Goal: Obtain resource: Download file/media

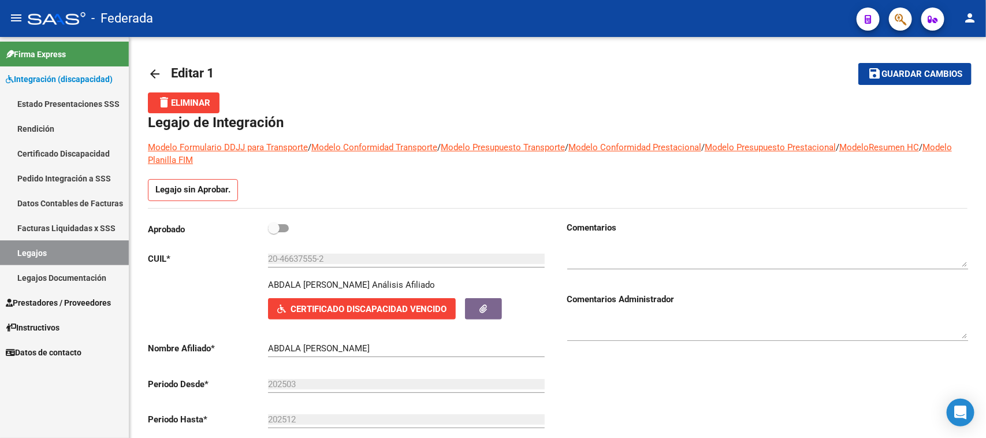
click at [67, 201] on link "Datos Contables de Facturas" at bounding box center [64, 203] width 129 height 25
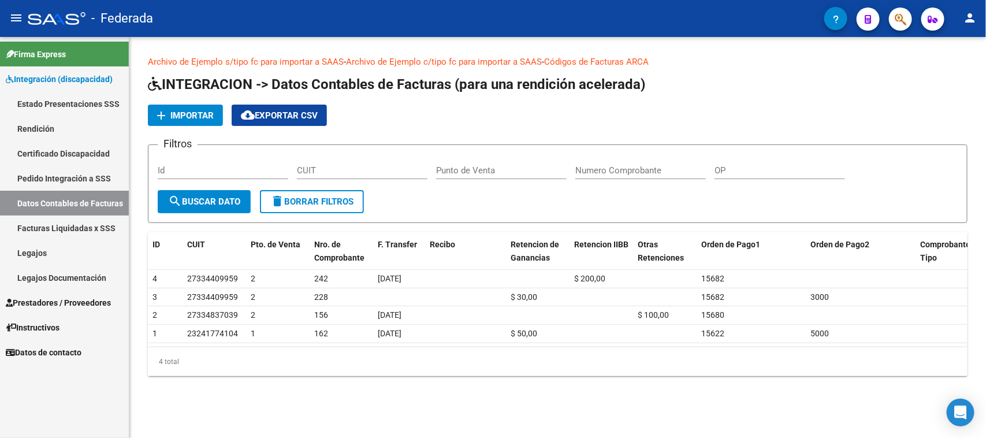
click at [29, 174] on link "Pedido Integración a SSS" at bounding box center [64, 178] width 129 height 25
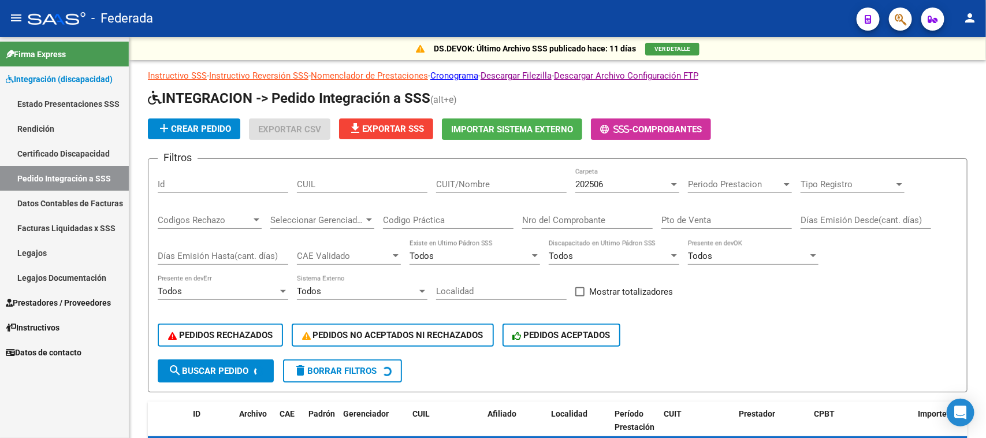
click at [50, 153] on link "Certificado Discapacidad" at bounding box center [64, 153] width 129 height 25
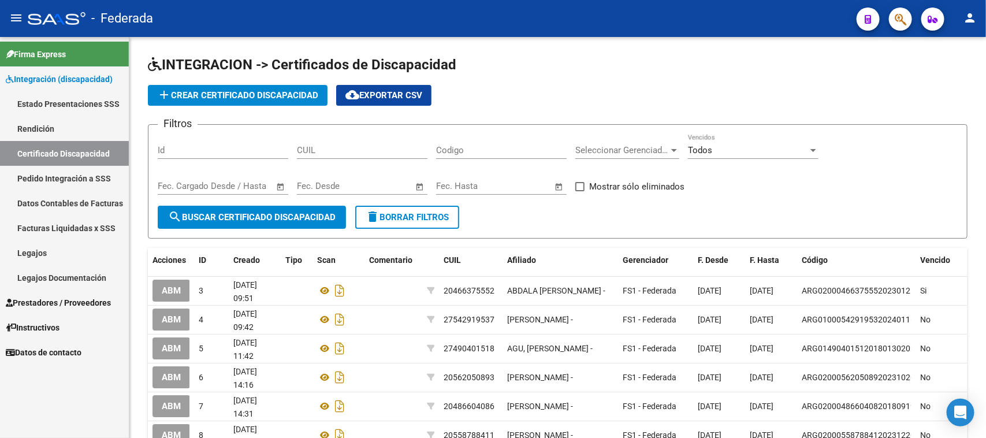
click at [84, 255] on link "Legajos" at bounding box center [64, 252] width 129 height 25
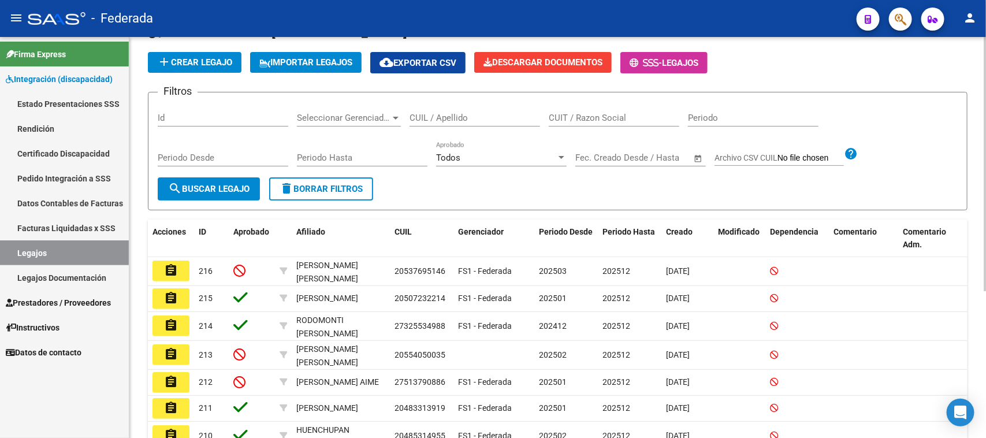
scroll to position [72, 0]
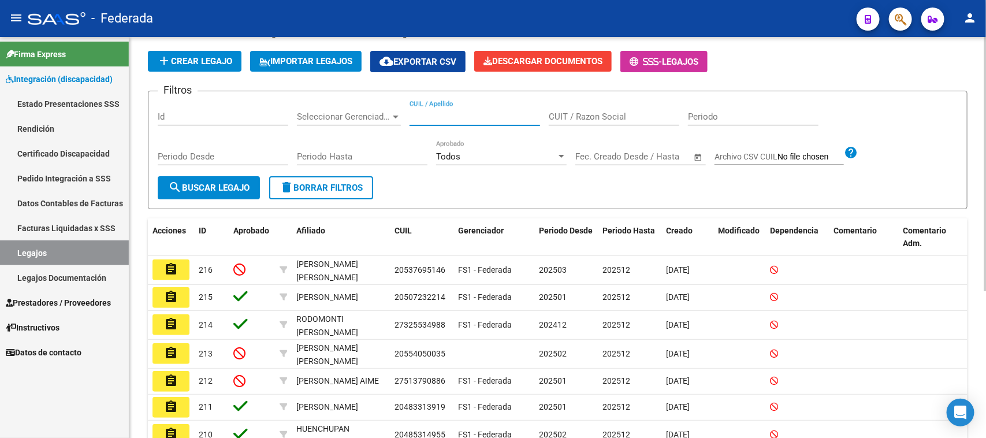
click at [487, 113] on input "CUIL / Apellido" at bounding box center [475, 117] width 131 height 10
click at [74, 151] on link "Certificado Discapacidad" at bounding box center [64, 153] width 129 height 25
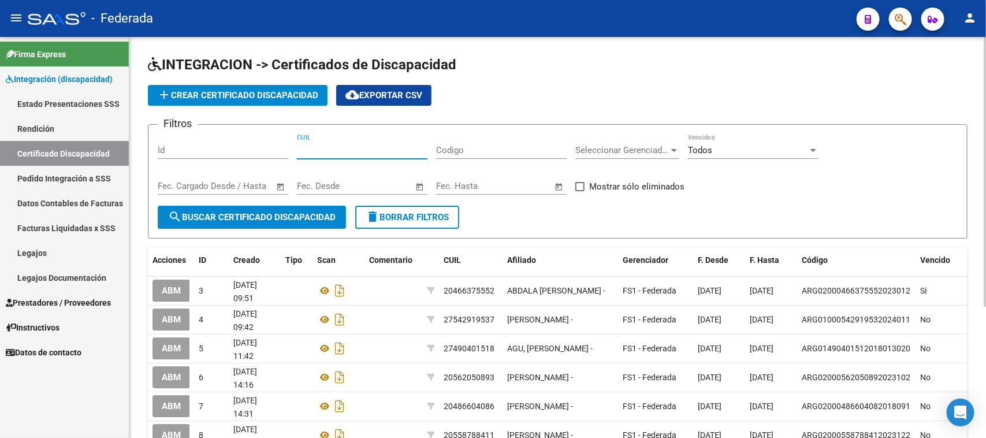
click at [389, 151] on input "CUIL" at bounding box center [362, 150] width 131 height 10
paste input "20-46637555-2"
click at [293, 216] on span "search Buscar Certificado Discapacidad" at bounding box center [252, 217] width 168 height 10
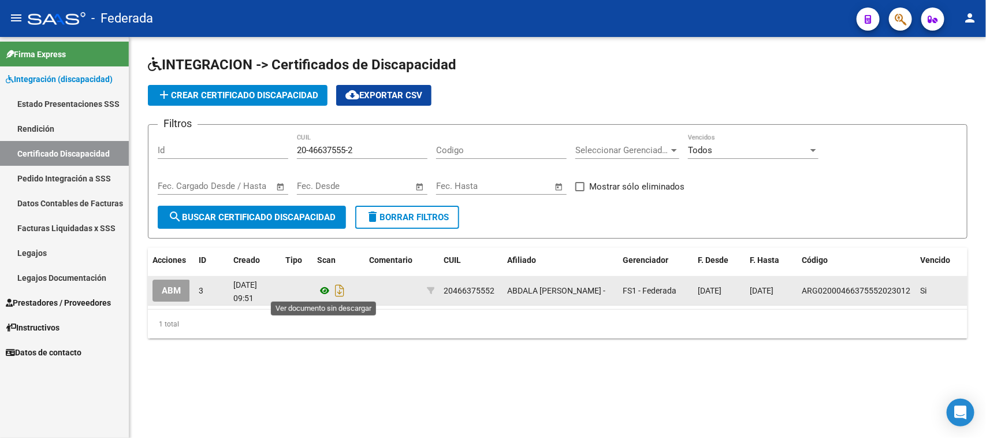
click at [321, 295] on icon at bounding box center [324, 291] width 15 height 14
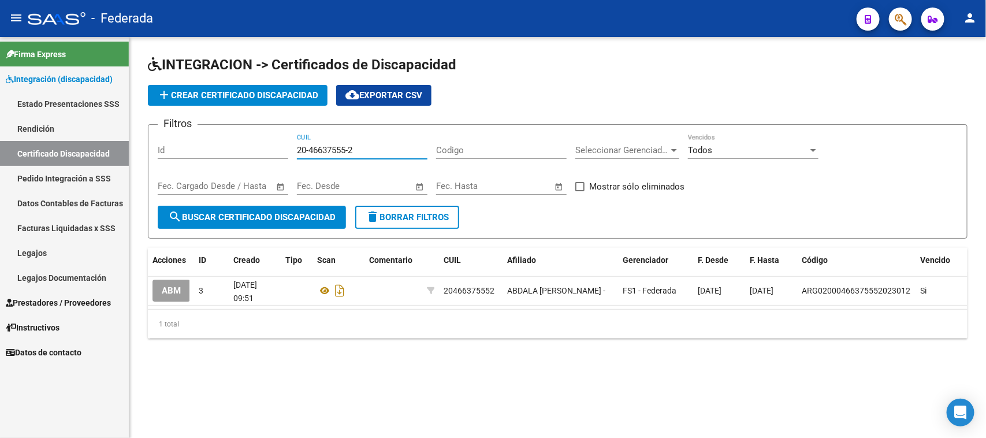
drag, startPoint x: 360, startPoint y: 151, endPoint x: 258, endPoint y: 151, distance: 101.7
click at [258, 151] on div "Filtros Id 20-46637555-2 CUIL Codigo Seleccionar Gerenciador Seleccionar Gerenc…" at bounding box center [558, 170] width 800 height 72
paste input "7-49040151-8"
click at [255, 207] on button "search Buscar Certificado Discapacidad" at bounding box center [252, 217] width 188 height 23
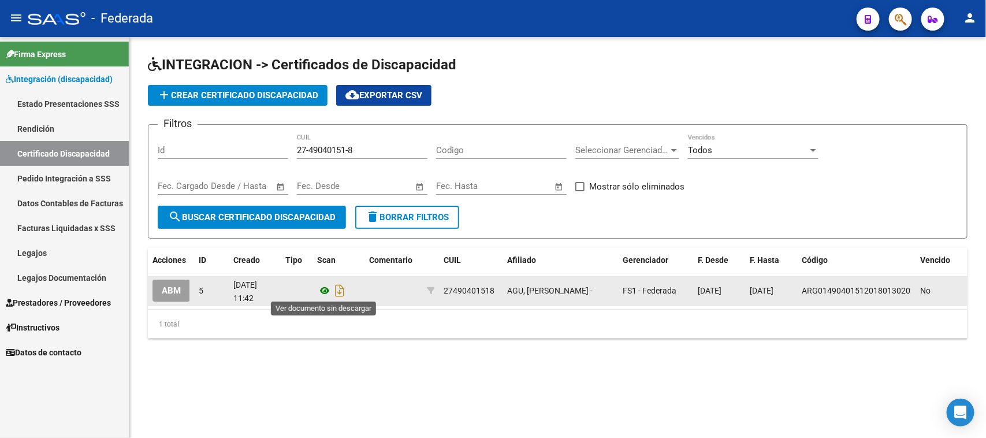
click at [321, 292] on icon at bounding box center [324, 291] width 15 height 14
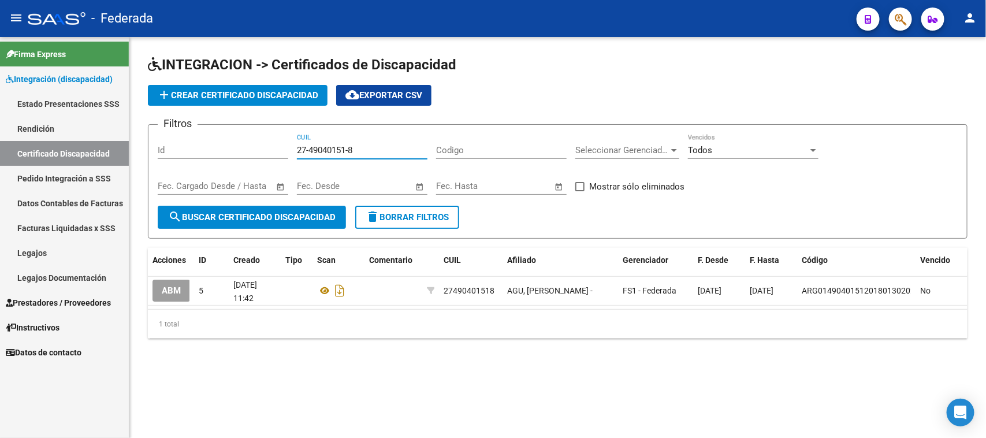
drag, startPoint x: 374, startPoint y: 149, endPoint x: 256, endPoint y: 138, distance: 118.4
click at [256, 138] on div "Filtros Id 27-49040151-8 CUIL Codigo Seleccionar Gerenciador Seleccionar Gerenc…" at bounding box center [558, 170] width 800 height 72
paste input "0-56205089-3"
click at [283, 203] on div "Start date – End date Fec. Cargado Desde / Hasta" at bounding box center [223, 188] width 131 height 36
click at [283, 212] on span "search Buscar Certificado Discapacidad" at bounding box center [252, 217] width 168 height 10
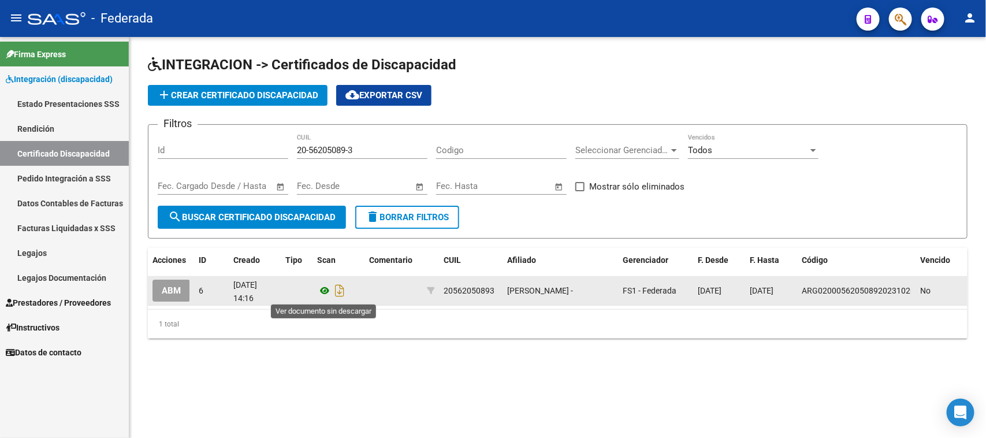
click at [322, 289] on icon at bounding box center [324, 291] width 15 height 14
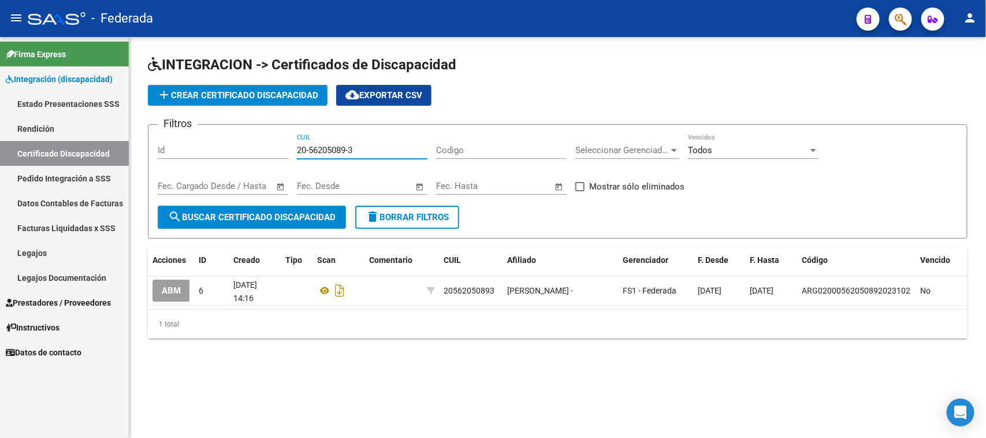
drag, startPoint x: 383, startPoint y: 154, endPoint x: 276, endPoint y: 154, distance: 107.5
click at [276, 154] on div "Filtros Id 20-56205089-3 CUIL Codigo Seleccionar Gerenciador Seleccionar Gerenc…" at bounding box center [558, 170] width 800 height 72
paste input "7-54291953-7"
type input "27-54291953-7"
click at [299, 212] on span "search Buscar Certificado Discapacidad" at bounding box center [252, 217] width 168 height 10
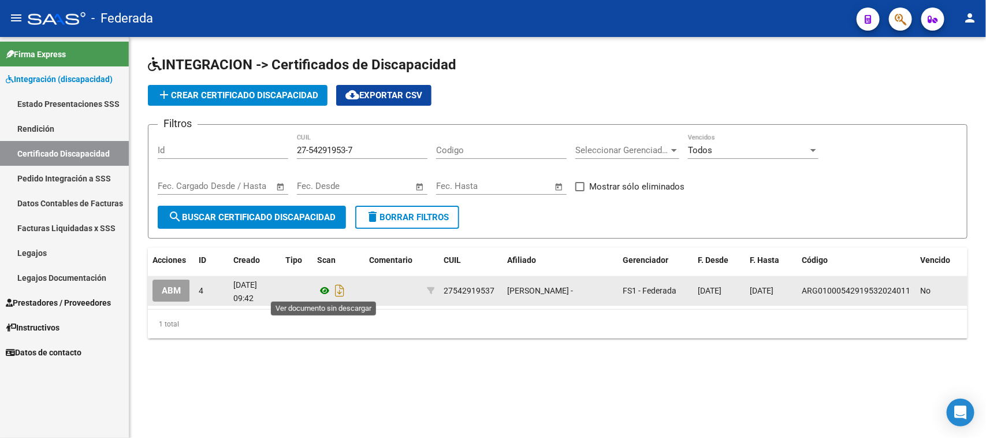
click at [319, 287] on icon at bounding box center [324, 291] width 15 height 14
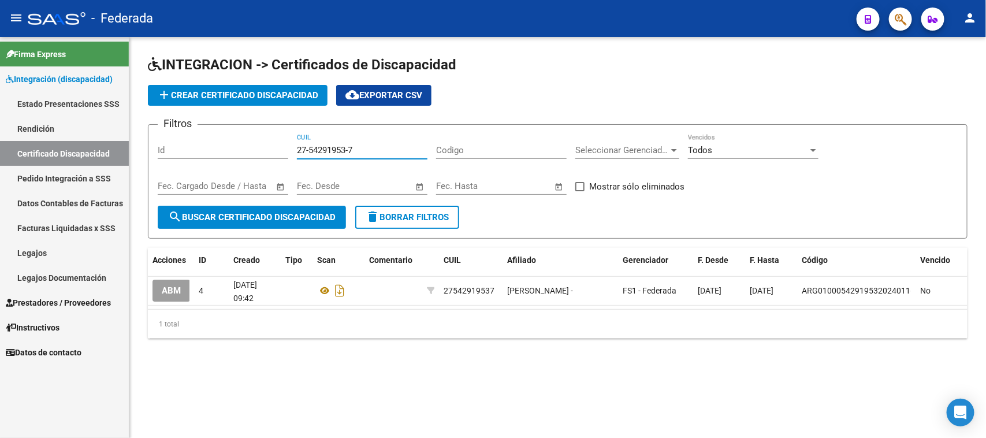
drag, startPoint x: 373, startPoint y: 151, endPoint x: 266, endPoint y: 151, distance: 106.3
click at [266, 151] on div "Filtros Id 27-54291953-7 CUIL Codigo Seleccionar Gerenciador Seleccionar Gerenc…" at bounding box center [558, 170] width 800 height 72
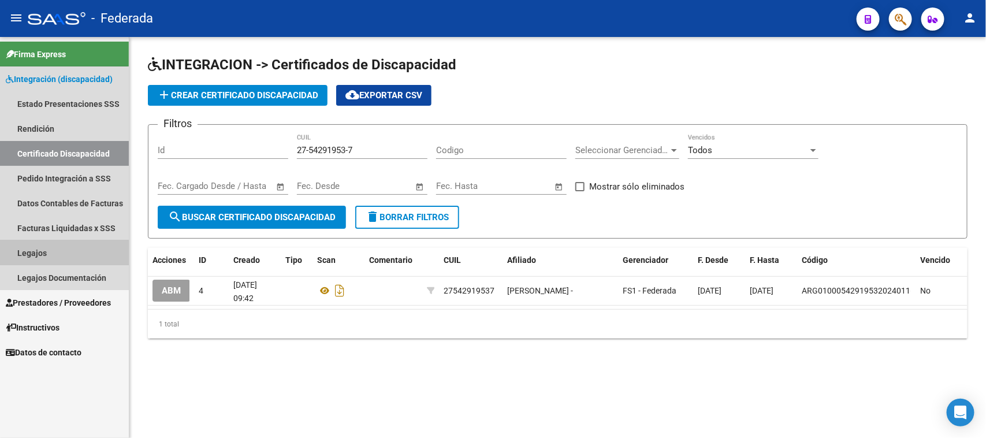
click at [53, 253] on link "Legajos" at bounding box center [64, 252] width 129 height 25
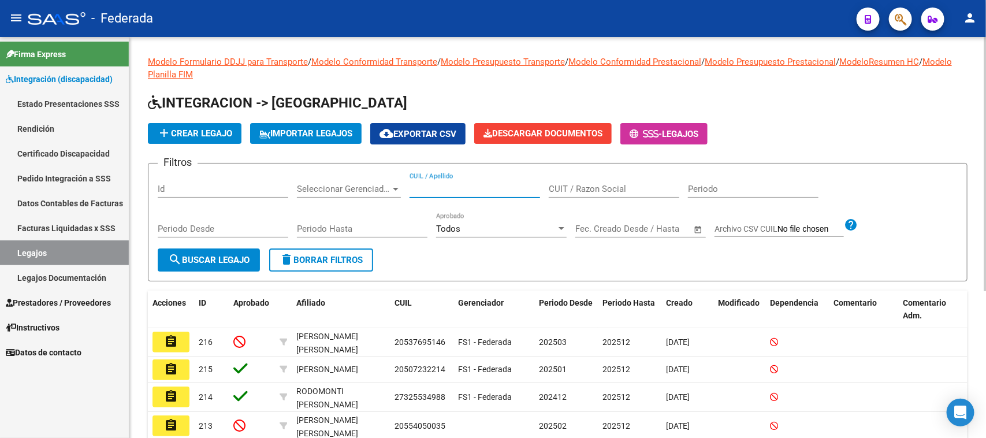
click at [440, 190] on input "CUIL / Apellido" at bounding box center [475, 189] width 131 height 10
paste input "27-54291953-7"
click at [244, 255] on span "search Buscar Legajo" at bounding box center [208, 260] width 81 height 10
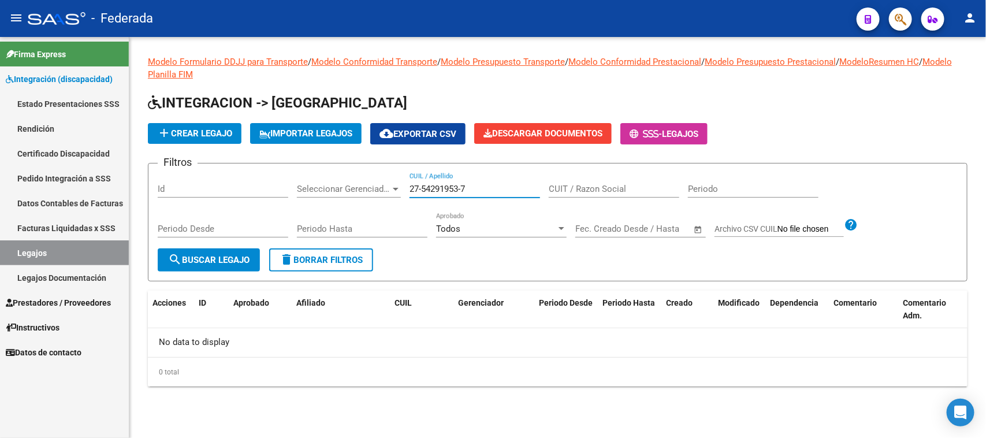
drag, startPoint x: 483, startPoint y: 183, endPoint x: 411, endPoint y: 183, distance: 71.1
click at [411, 184] on input "27-54291953-7" at bounding box center [475, 189] width 131 height 10
paste input "54291953"
type input "27542919537"
click at [239, 255] on span "search Buscar Legajo" at bounding box center [208, 260] width 81 height 10
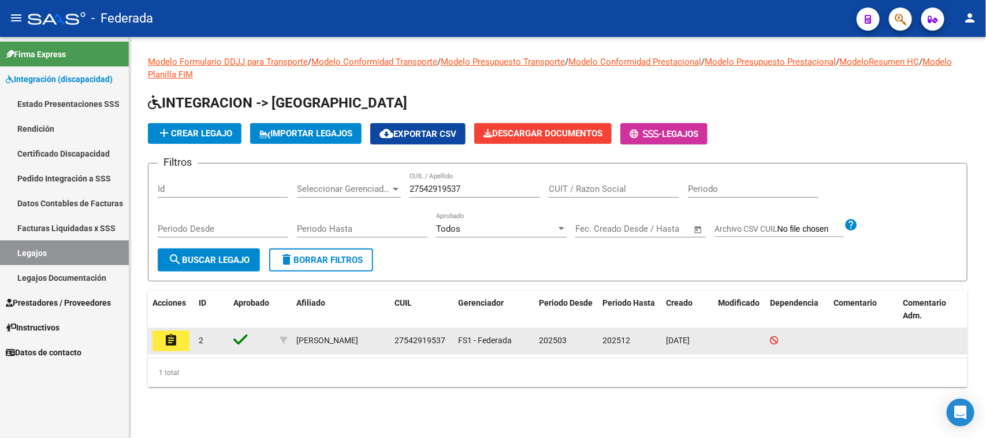
click at [180, 341] on button "assignment" at bounding box center [171, 341] width 37 height 21
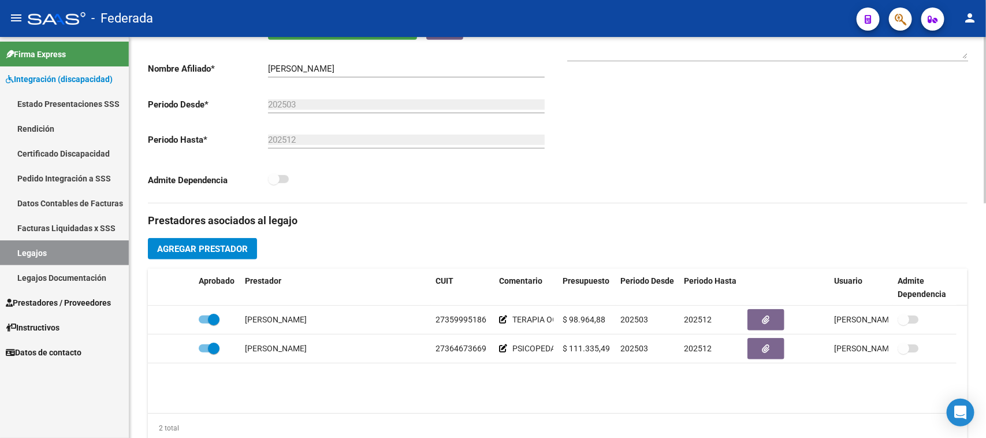
scroll to position [289, 0]
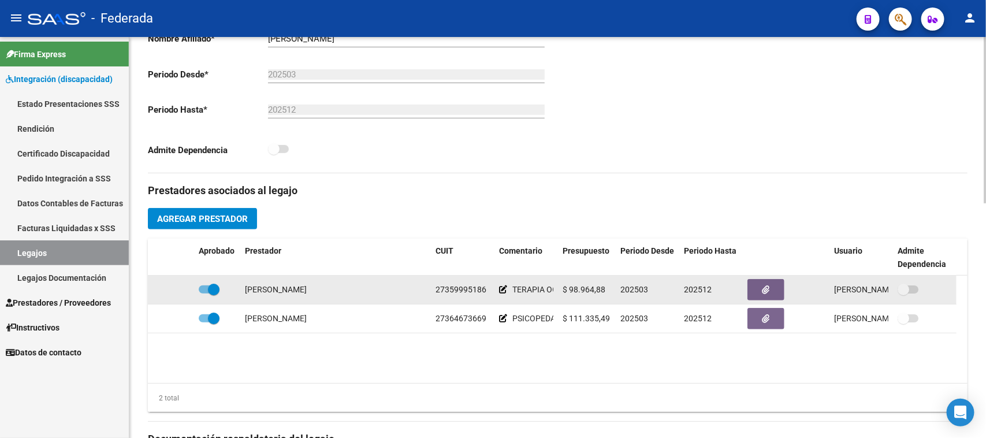
click at [217, 285] on span at bounding box center [214, 290] width 12 height 12
click at [205, 294] on input "checkbox" at bounding box center [204, 294] width 1 height 1
checkbox input "false"
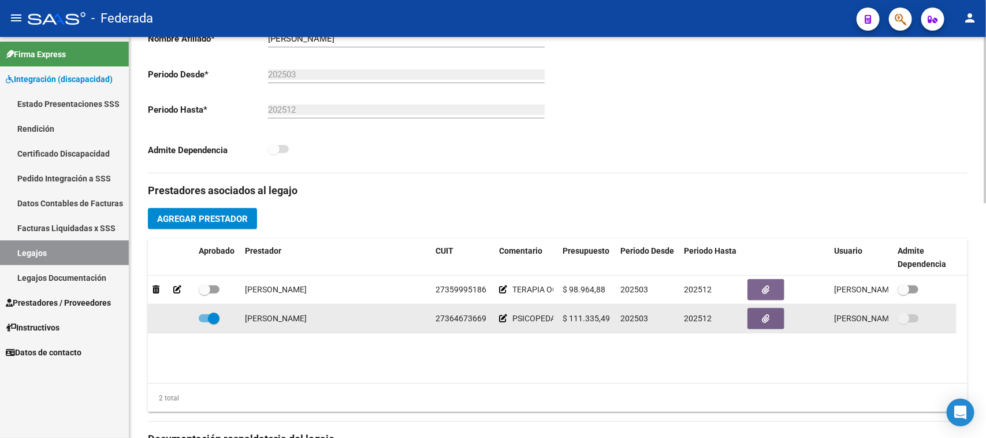
click at [211, 316] on span at bounding box center [214, 319] width 12 height 12
click at [205, 322] on input "checkbox" at bounding box center [204, 322] width 1 height 1
checkbox input "false"
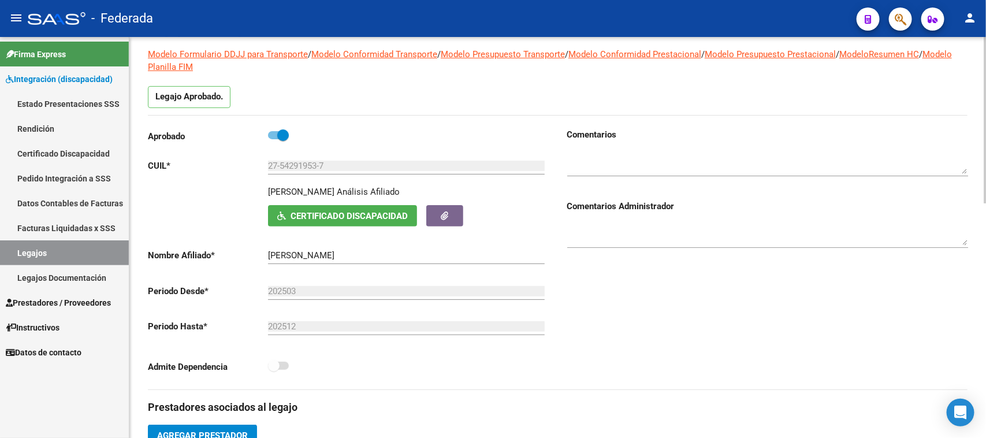
click at [286, 133] on span at bounding box center [283, 135] width 12 height 12
click at [274, 139] on input "checkbox" at bounding box center [273, 139] width 1 height 1
checkbox input "false"
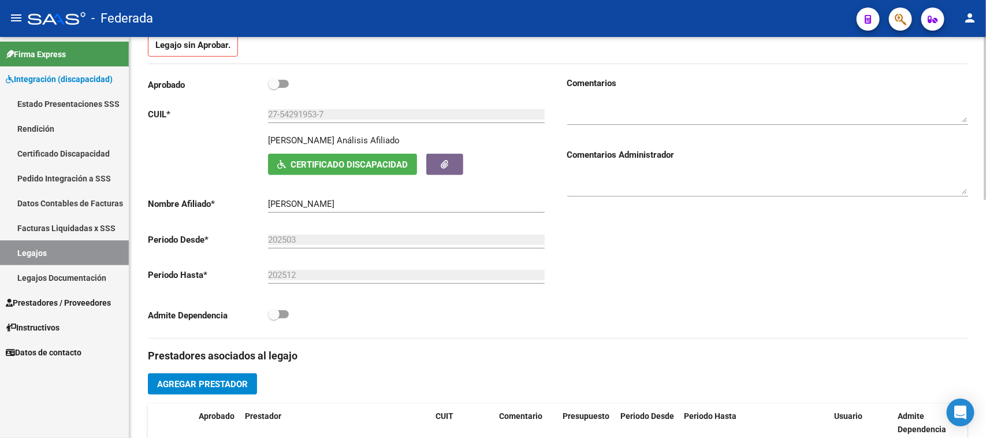
scroll to position [165, 0]
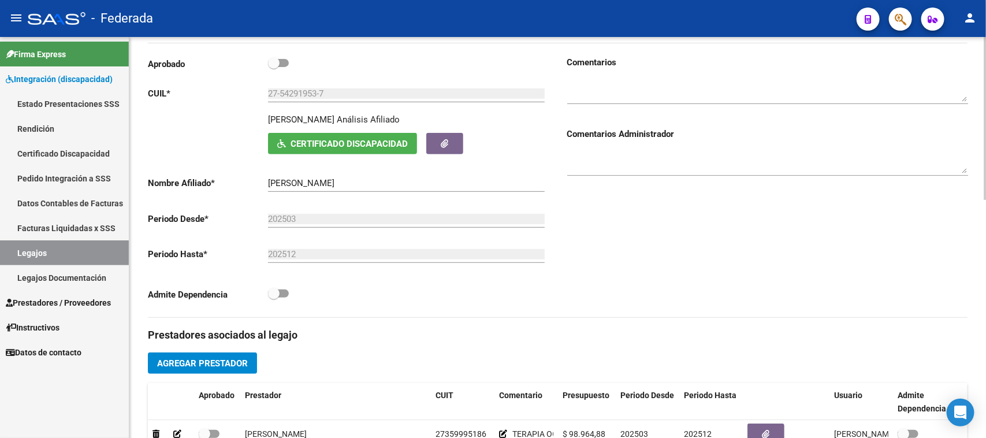
click at [314, 218] on input "202503" at bounding box center [406, 219] width 277 height 10
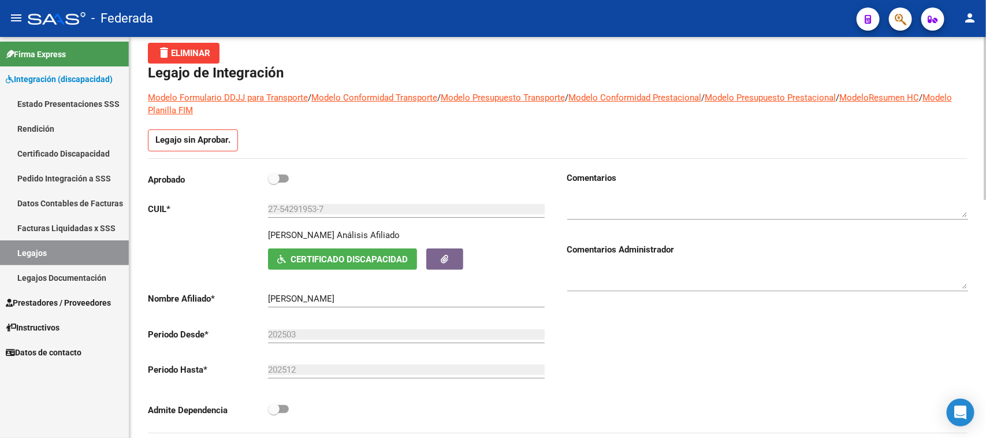
scroll to position [82, 0]
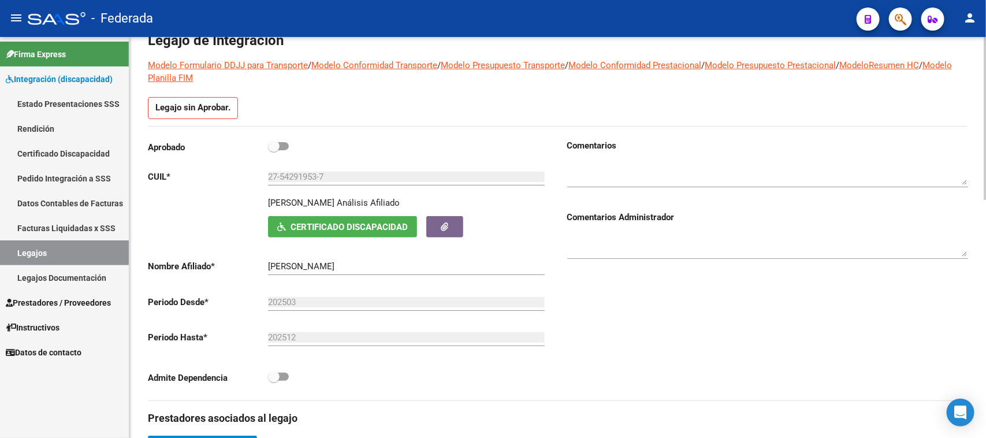
click at [310, 302] on input "202503" at bounding box center [406, 302] width 277 height 10
click at [305, 303] on input "202503" at bounding box center [406, 302] width 277 height 10
click at [304, 303] on input "202503" at bounding box center [406, 302] width 277 height 10
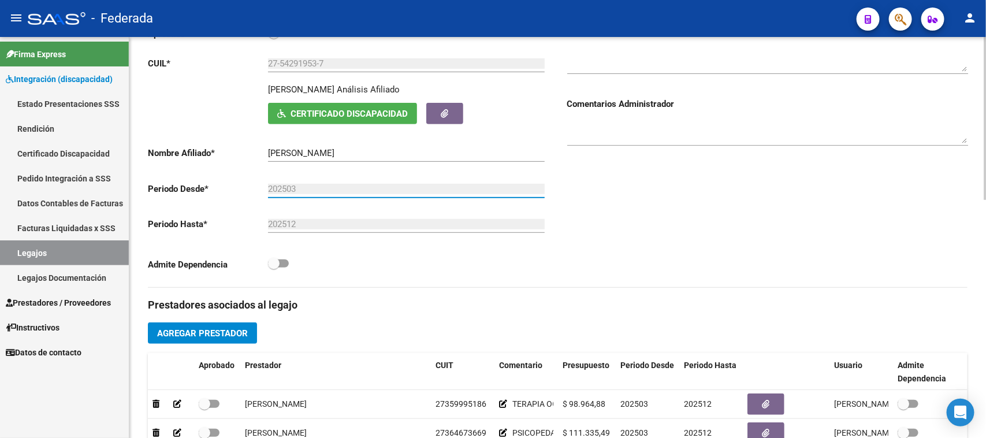
scroll to position [299, 0]
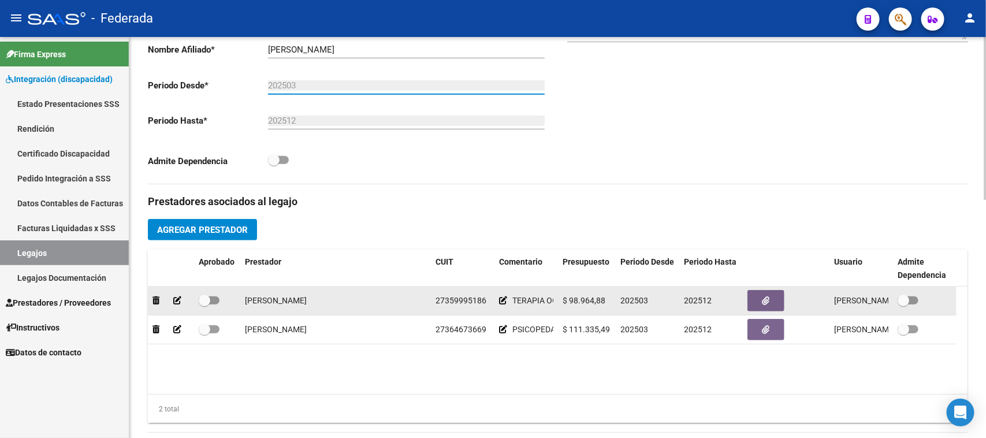
click at [181, 302] on icon at bounding box center [177, 300] width 8 height 8
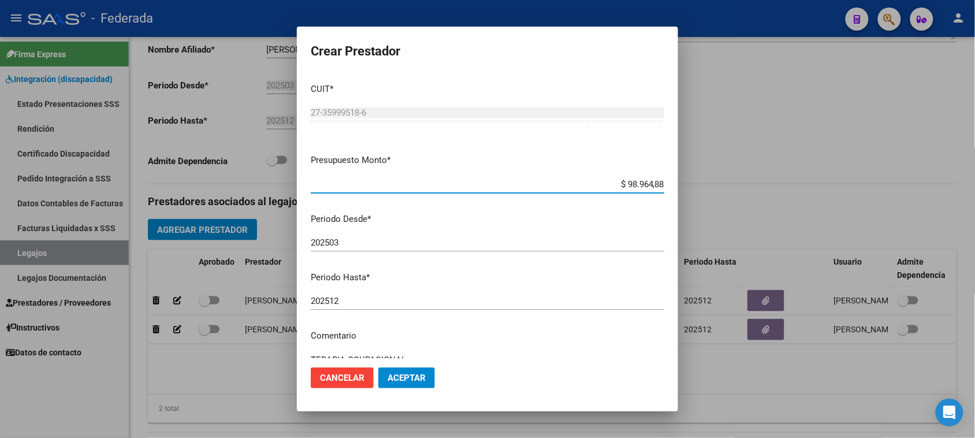
click at [370, 242] on input "202503" at bounding box center [488, 242] width 354 height 10
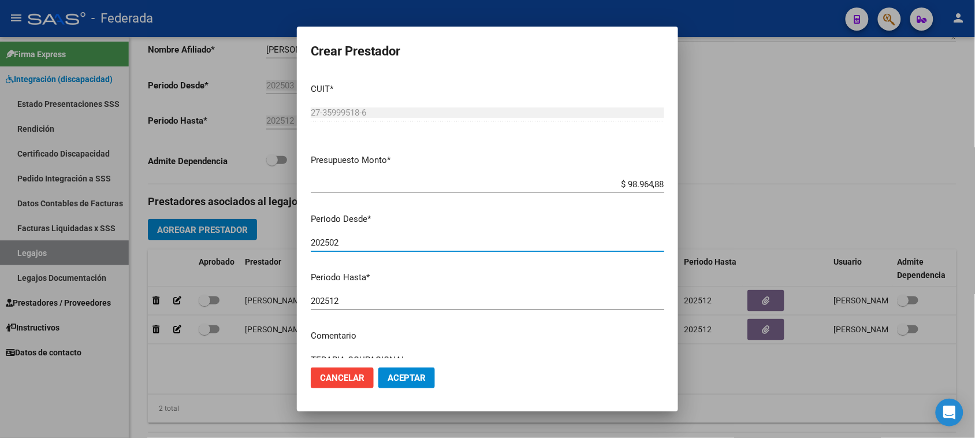
type input "202502"
click at [376, 306] on input "202512" at bounding box center [488, 301] width 354 height 10
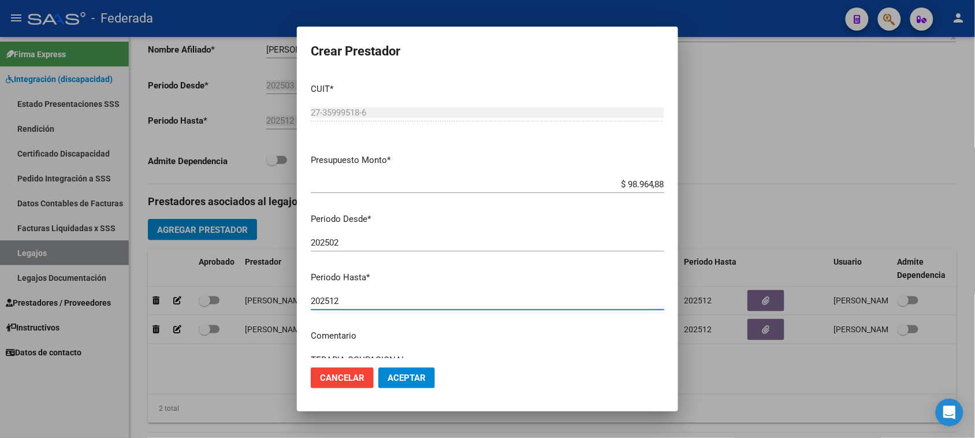
click at [402, 374] on span "Aceptar" at bounding box center [407, 378] width 38 height 10
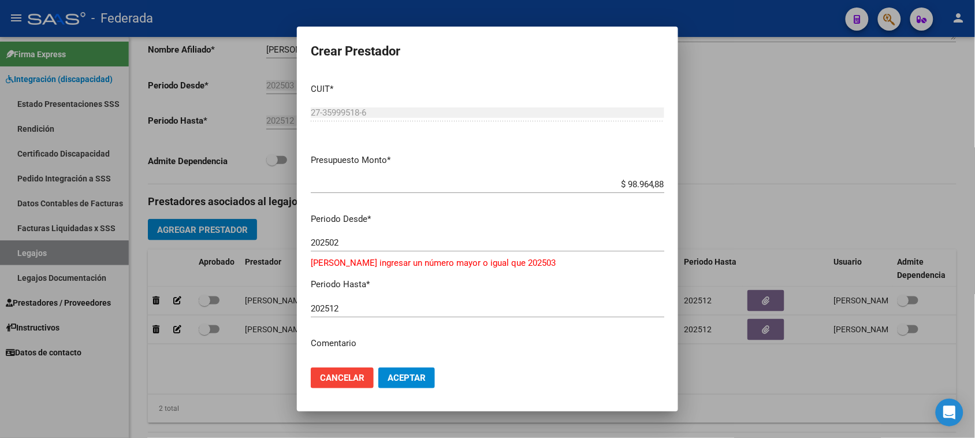
click at [359, 379] on span "Cancelar" at bounding box center [342, 378] width 44 height 10
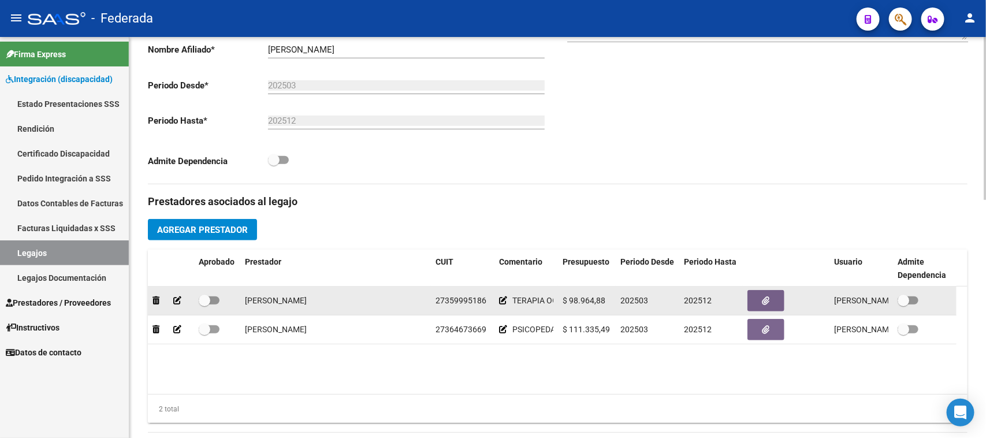
click at [499, 299] on icon at bounding box center [503, 300] width 8 height 8
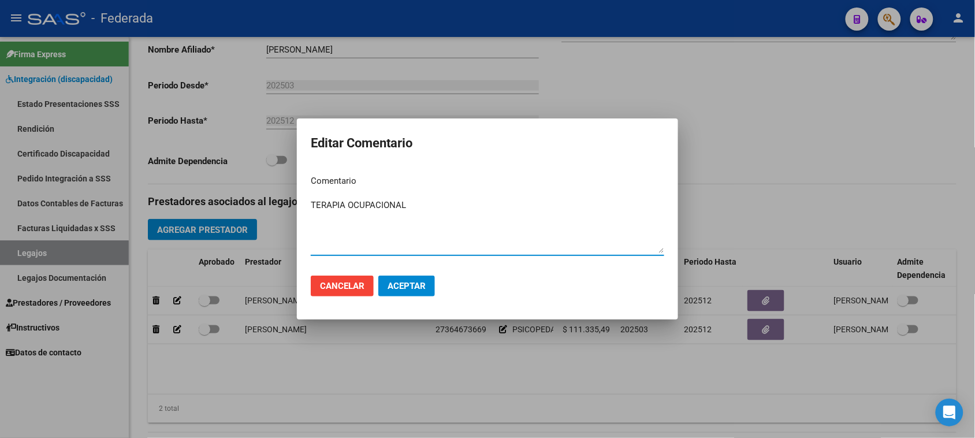
click at [353, 283] on span "Cancelar" at bounding box center [342, 286] width 44 height 10
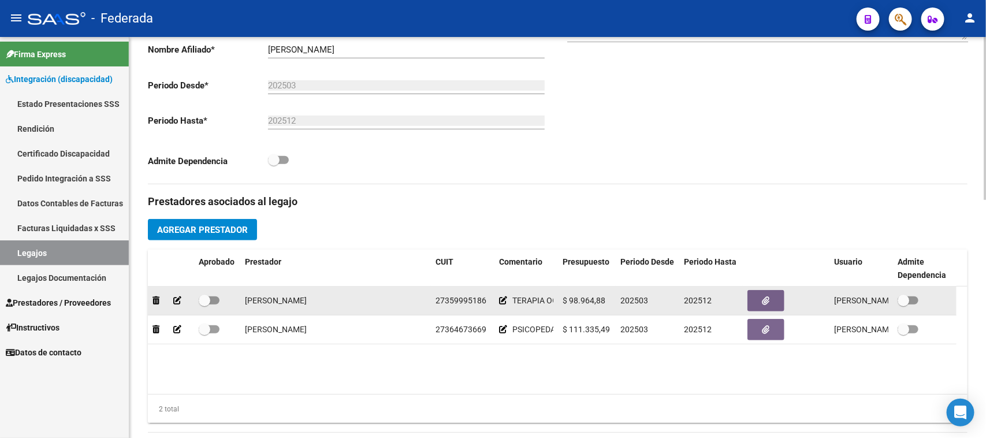
click at [176, 301] on icon at bounding box center [177, 300] width 8 height 8
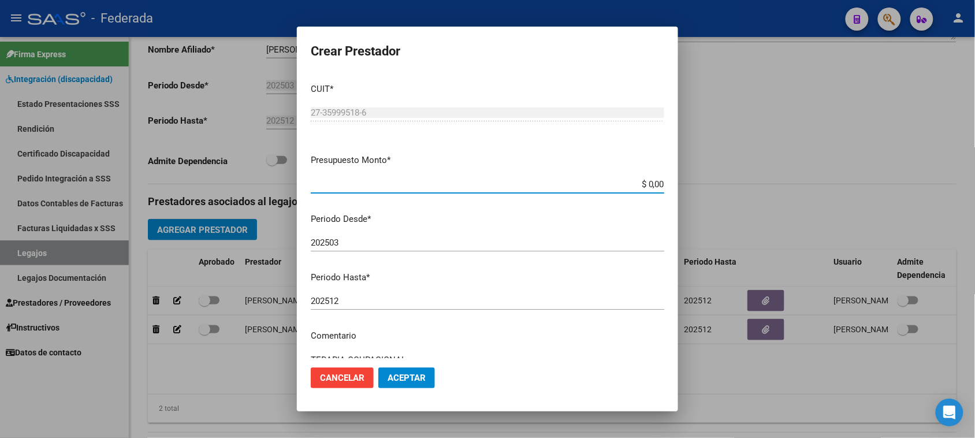
type input "$ 0,00"
click at [419, 381] on span "Aceptar" at bounding box center [407, 378] width 38 height 10
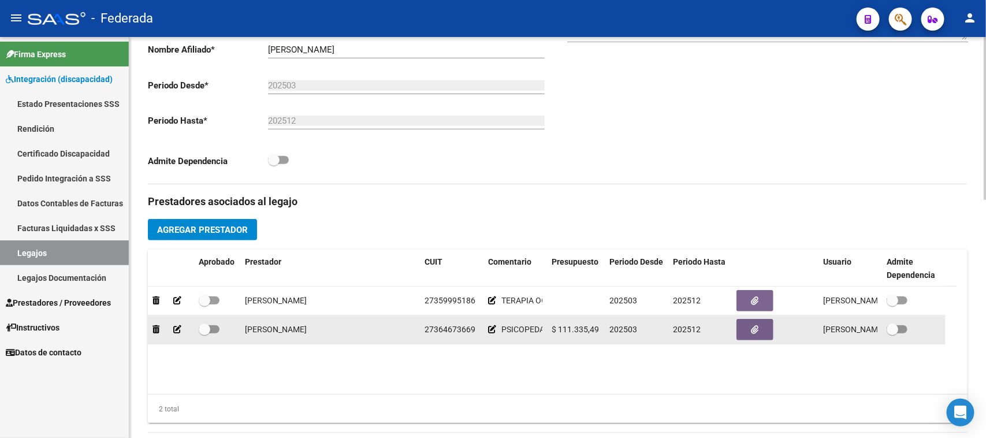
click at [174, 331] on icon at bounding box center [177, 329] width 8 height 8
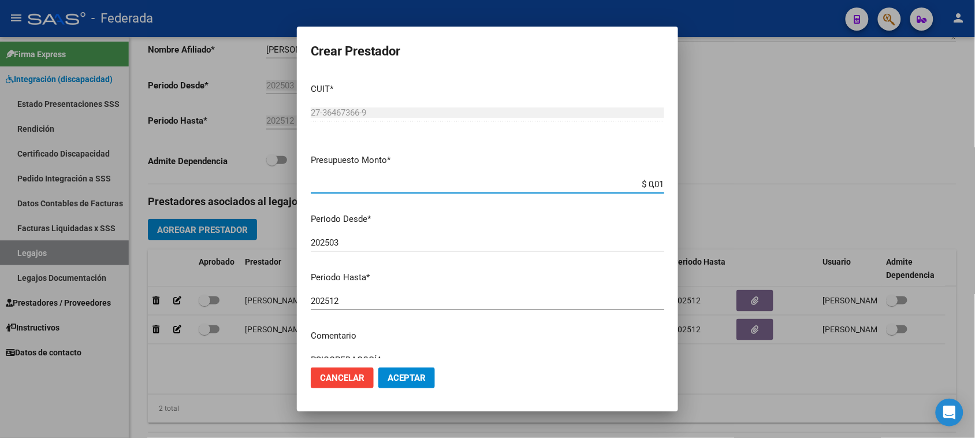
type input "$ 0,00"
click at [411, 379] on span "Aceptar" at bounding box center [407, 378] width 38 height 10
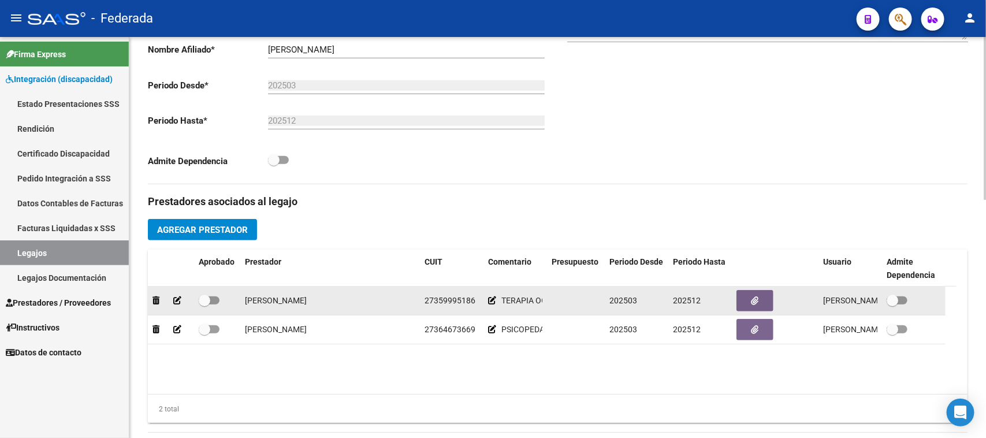
click at [201, 300] on span at bounding box center [205, 301] width 12 height 12
click at [204, 305] on input "checkbox" at bounding box center [204, 305] width 1 height 1
checkbox input "true"
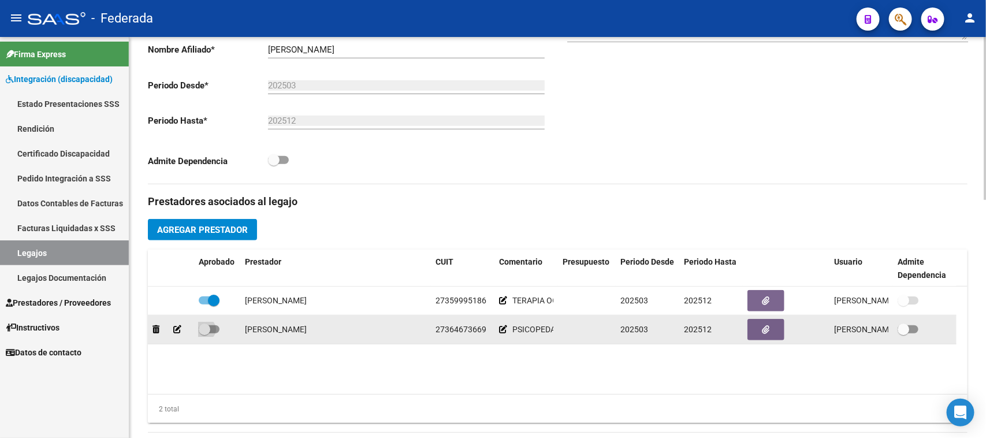
click at [207, 328] on span at bounding box center [205, 330] width 12 height 12
click at [205, 333] on input "checkbox" at bounding box center [204, 333] width 1 height 1
checkbox input "true"
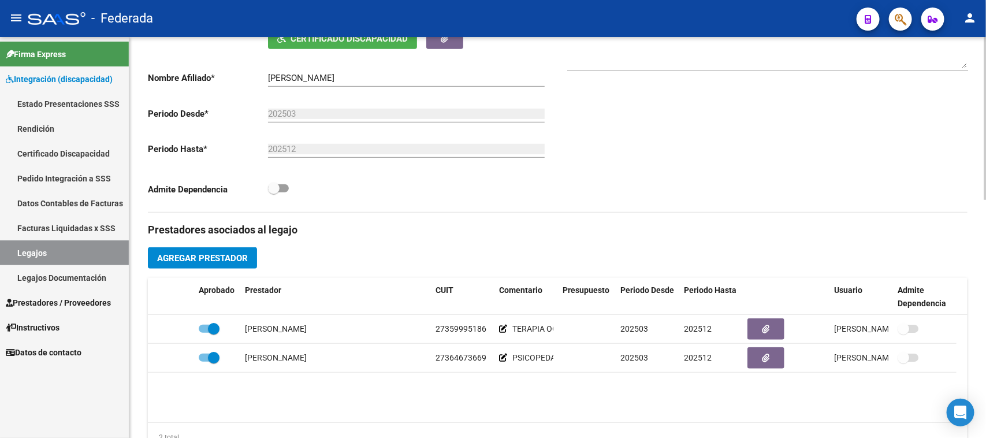
scroll to position [227, 0]
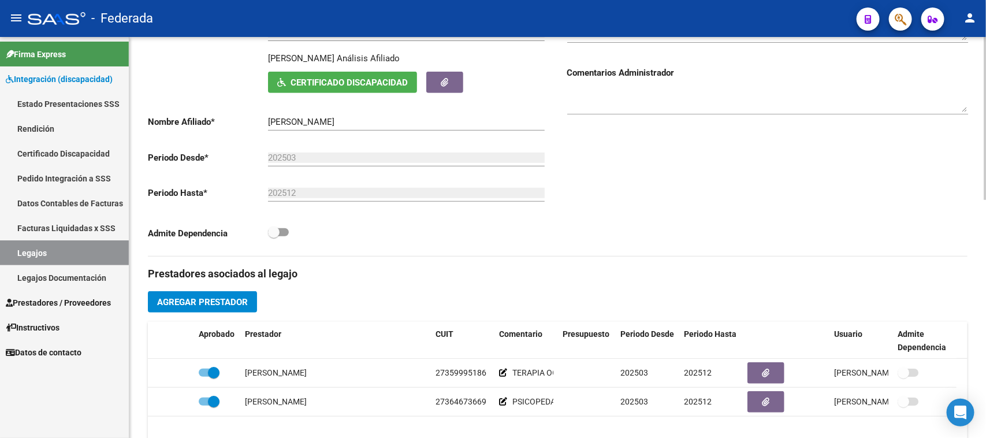
click at [292, 162] on div "202503 Ej: 202203" at bounding box center [406, 154] width 277 height 25
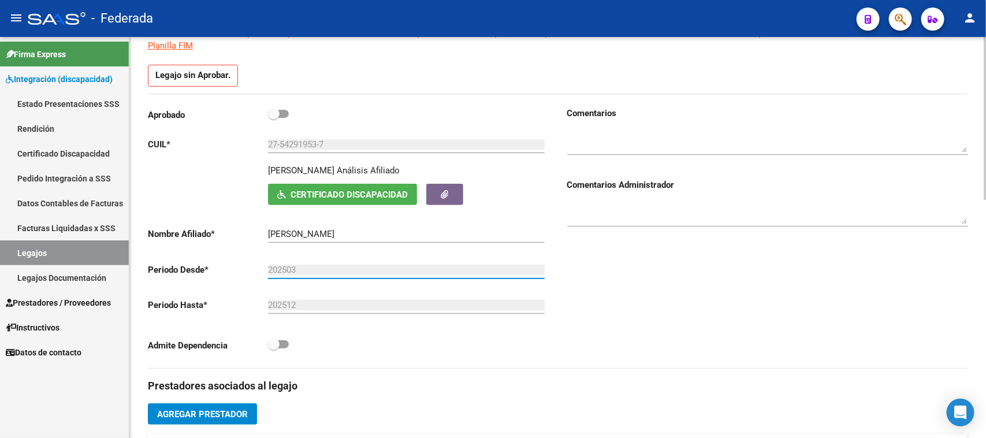
scroll to position [82, 0]
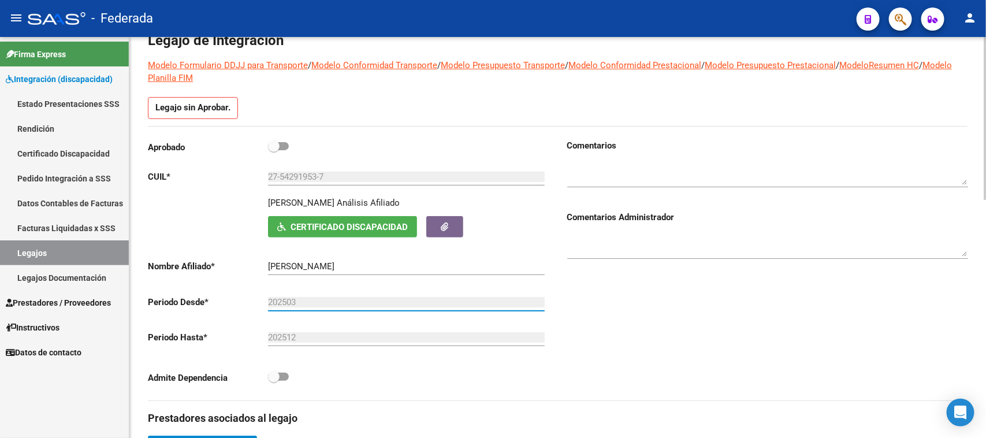
click at [279, 376] on span at bounding box center [274, 377] width 12 height 12
click at [274, 381] on input "checkbox" at bounding box center [273, 381] width 1 height 1
click at [279, 374] on span at bounding box center [283, 377] width 12 height 12
click at [274, 381] on input "checkbox" at bounding box center [273, 381] width 1 height 1
checkbox input "false"
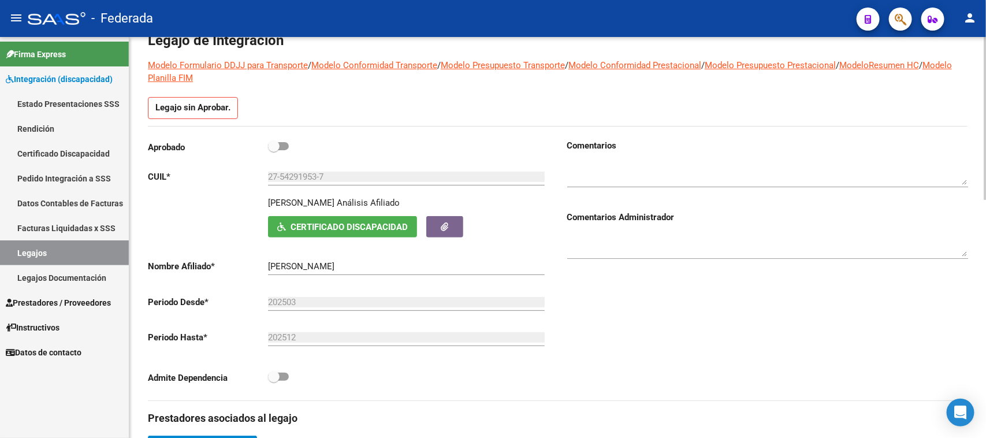
click at [293, 310] on div "202503 Ej: 202203" at bounding box center [406, 298] width 277 height 25
click at [296, 303] on input "202503" at bounding box center [406, 302] width 277 height 10
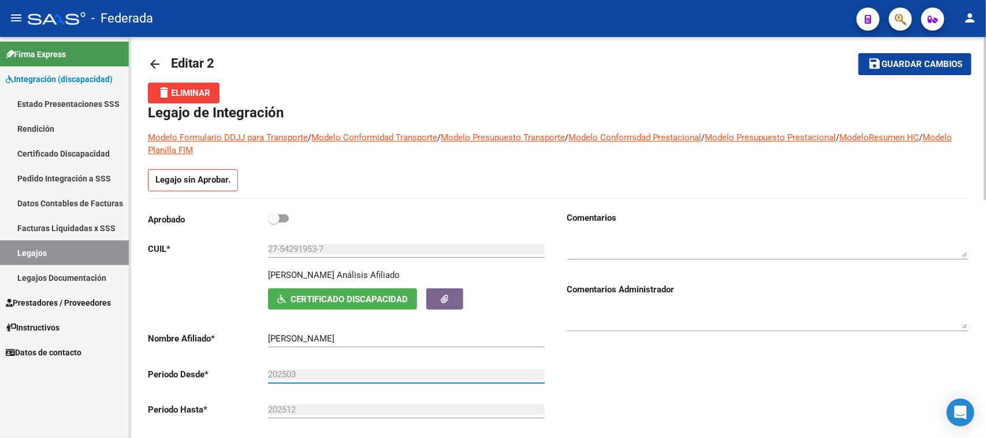
scroll to position [0, 0]
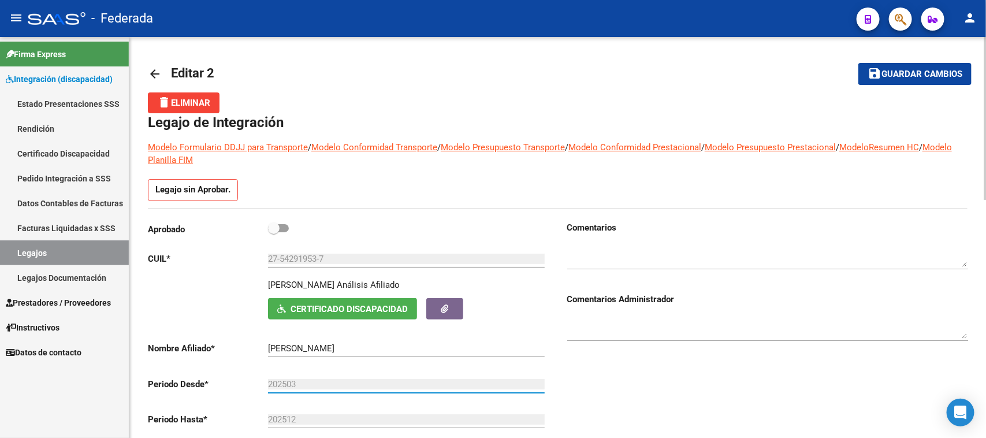
click at [282, 227] on span at bounding box center [278, 228] width 21 height 8
click at [274, 232] on input "checkbox" at bounding box center [273, 232] width 1 height 1
checkbox input "true"
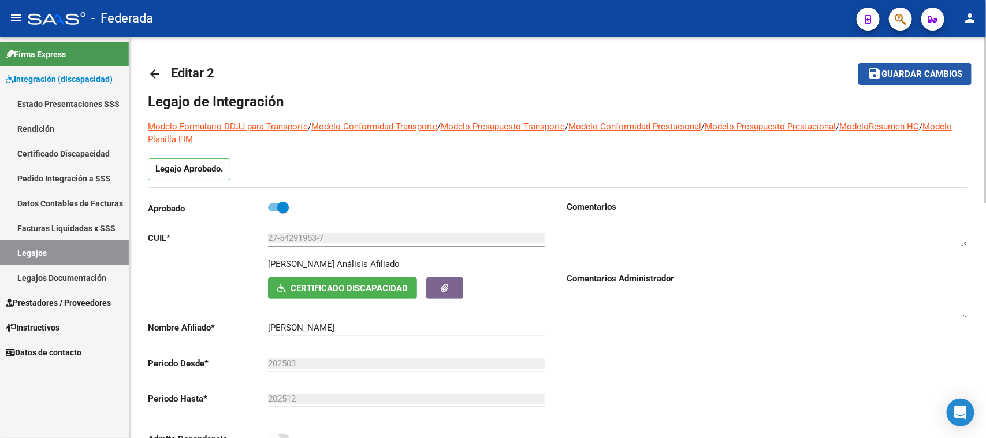
click at [888, 71] on span "Guardar cambios" at bounding box center [922, 74] width 81 height 10
click at [884, 69] on span "Guardar cambios" at bounding box center [922, 74] width 81 height 10
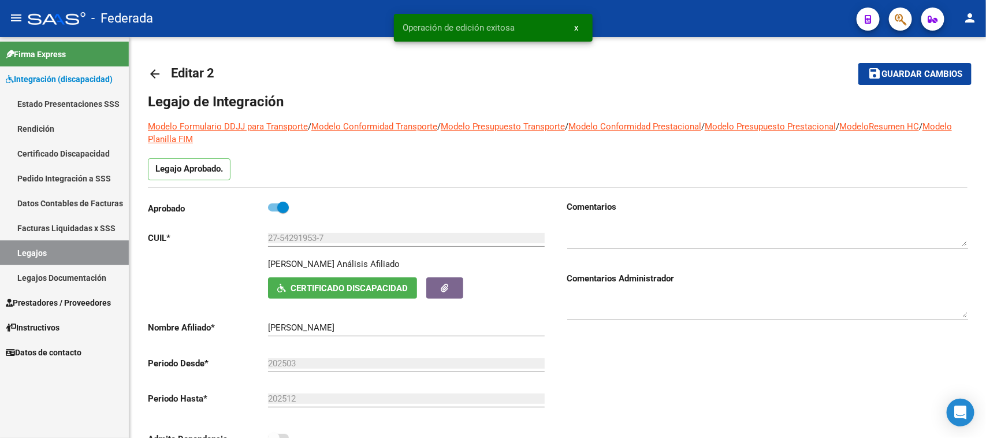
click at [91, 247] on link "Legajos" at bounding box center [64, 252] width 129 height 25
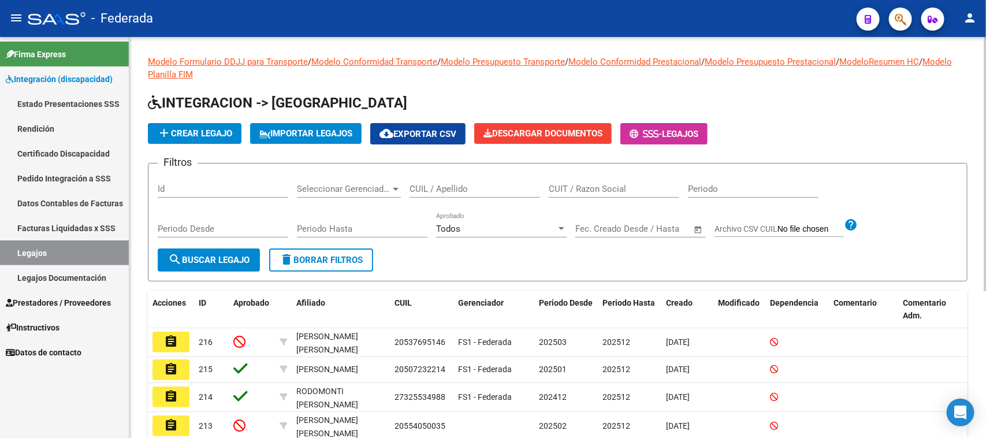
click at [458, 192] on input "CUIL / Apellido" at bounding box center [475, 189] width 131 height 10
paste input "20486604086"
type input "20486604086"
click at [176, 260] on mat-icon "search" at bounding box center [175, 260] width 14 height 14
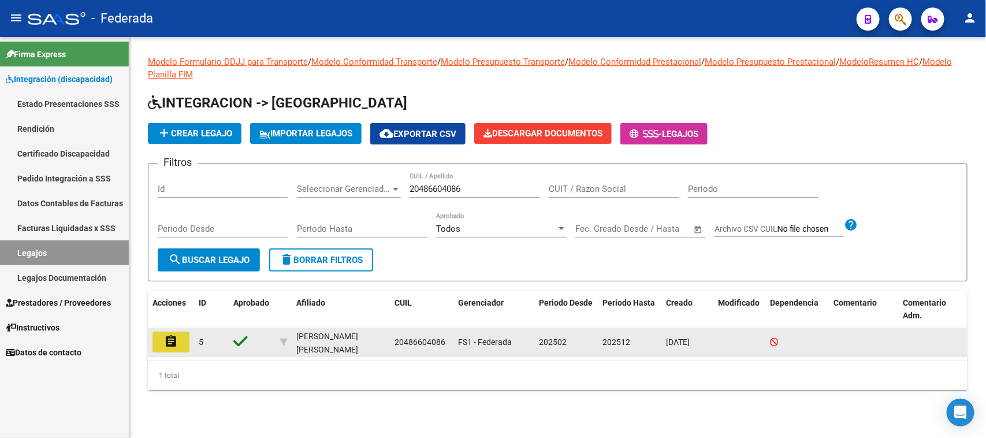
click at [162, 336] on button "assignment" at bounding box center [171, 342] width 37 height 21
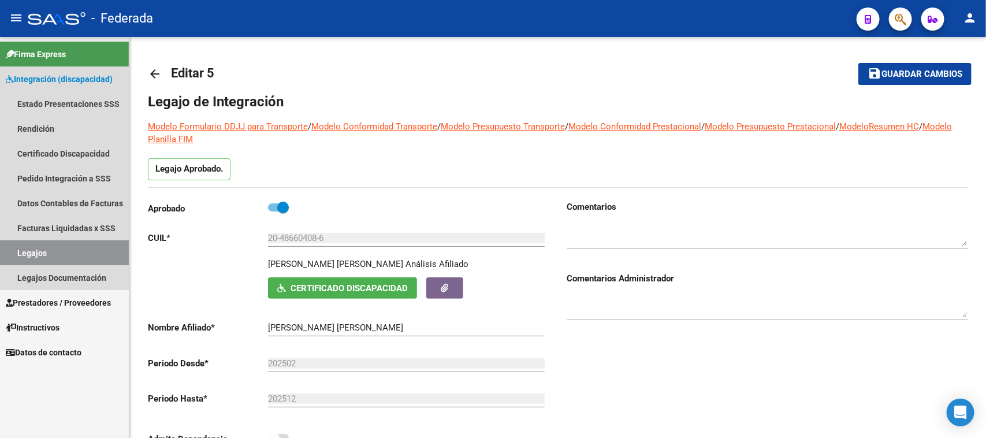
click at [64, 250] on link "Legajos" at bounding box center [64, 252] width 129 height 25
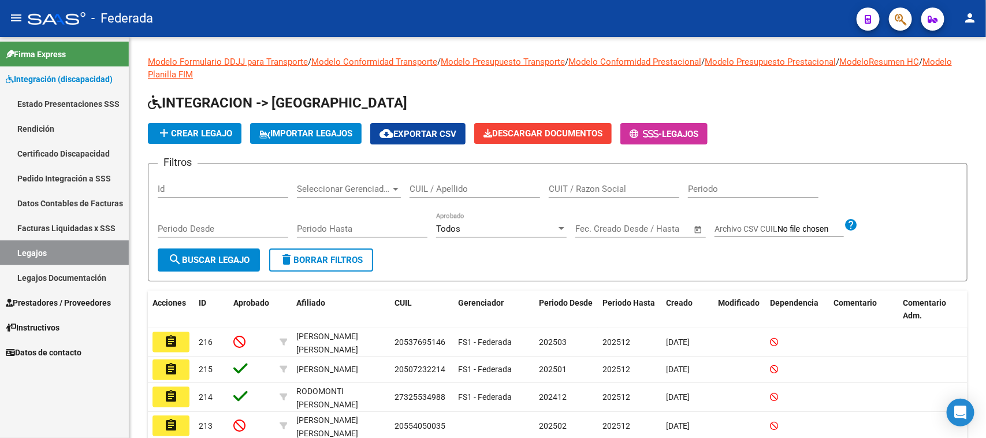
click at [58, 151] on link "Certificado Discapacidad" at bounding box center [64, 153] width 129 height 25
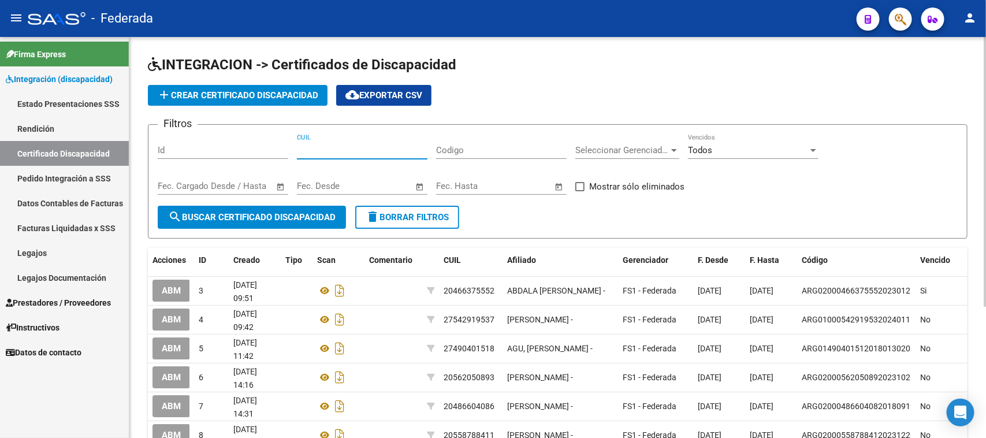
click at [362, 149] on input "CUIL" at bounding box center [362, 150] width 131 height 10
paste input "20-48660408-6"
type input "20-48660408-6"
click at [298, 214] on span "search Buscar Certificado Discapacidad" at bounding box center [252, 217] width 168 height 10
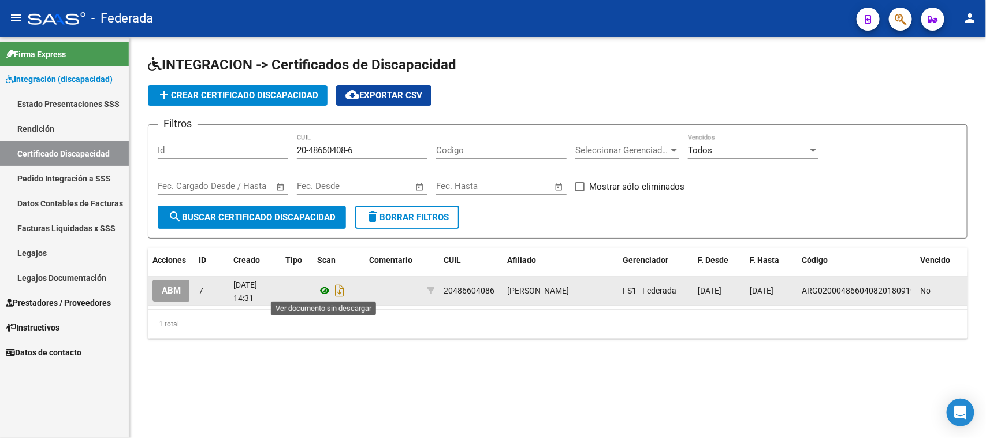
click at [324, 290] on icon at bounding box center [324, 291] width 15 height 14
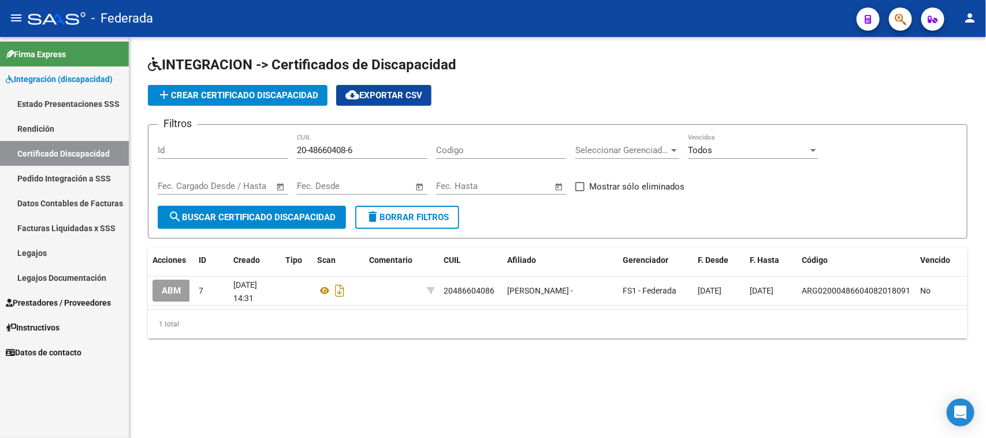
click at [400, 209] on button "delete Borrar Filtros" at bounding box center [407, 217] width 104 height 23
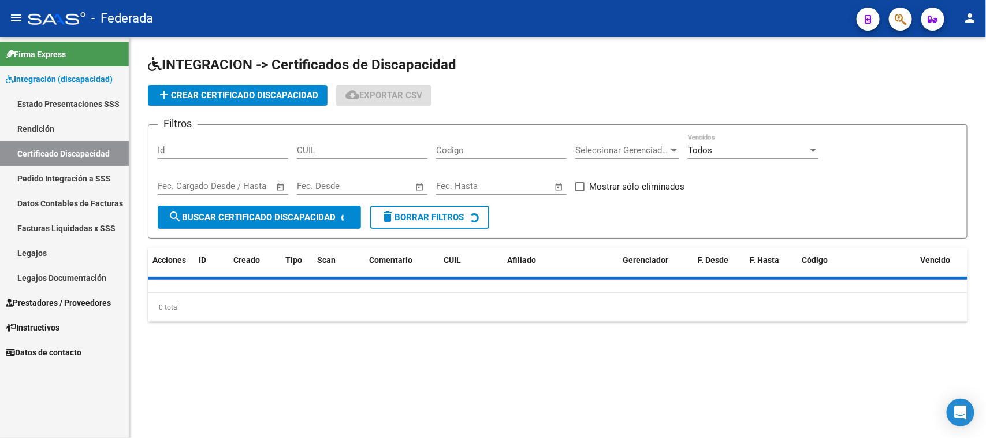
click at [383, 148] on input "CUIL" at bounding box center [362, 150] width 131 height 10
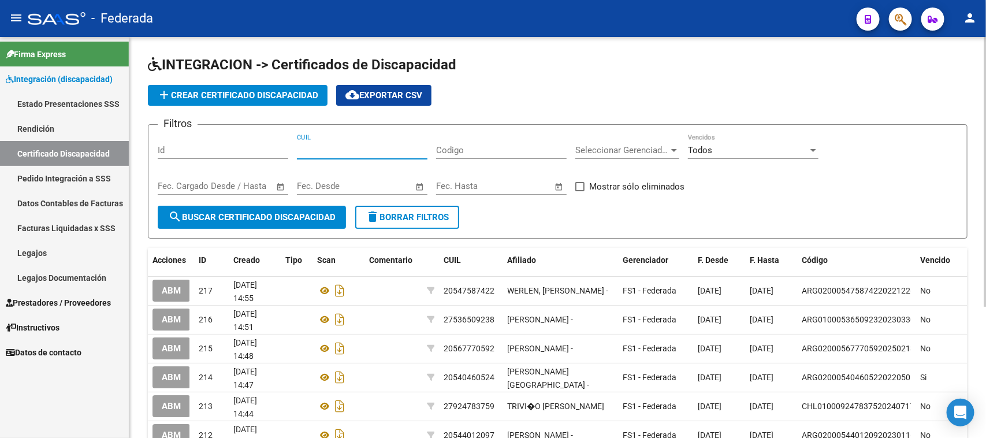
paste input "20-58090971-0"
type input "20-58090971-0"
click at [321, 214] on span "search Buscar Certificado Discapacidad" at bounding box center [252, 217] width 168 height 10
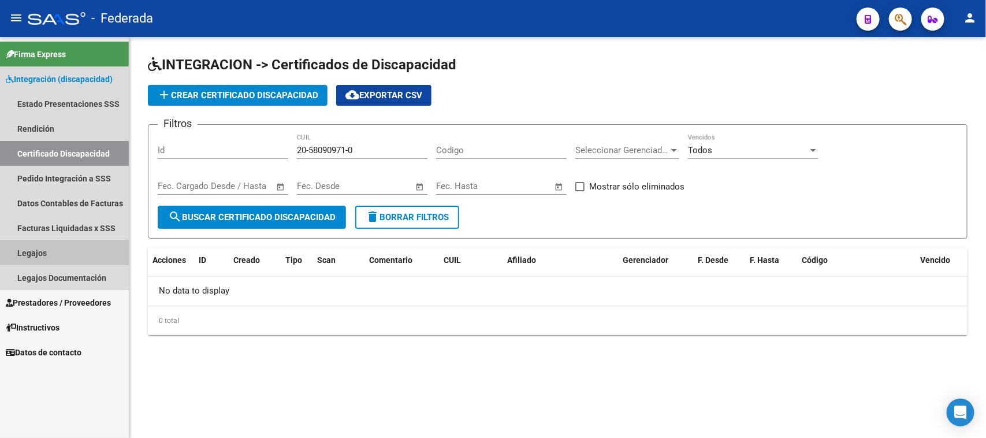
click at [39, 250] on link "Legajos" at bounding box center [64, 252] width 129 height 25
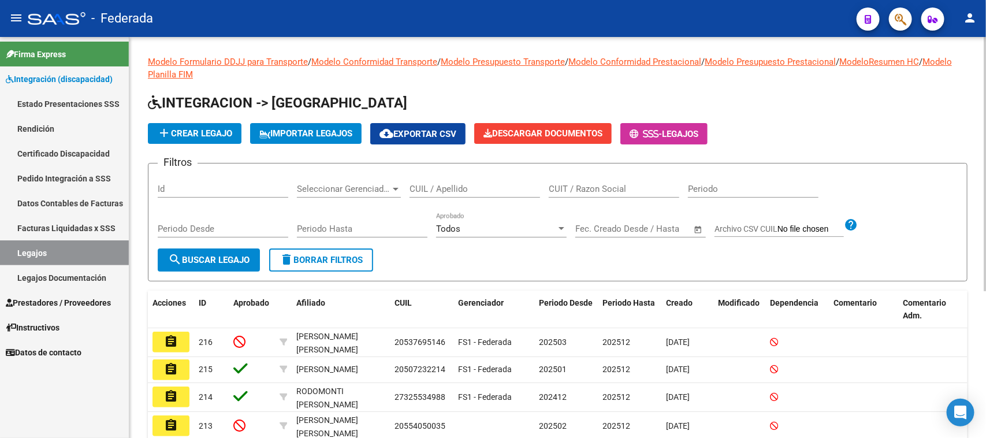
click at [466, 185] on input "CUIL / Apellido" at bounding box center [475, 189] width 131 height 10
paste input "20580909710"
type input "20580909710"
click at [220, 262] on span "search Buscar Legajo" at bounding box center [208, 260] width 81 height 10
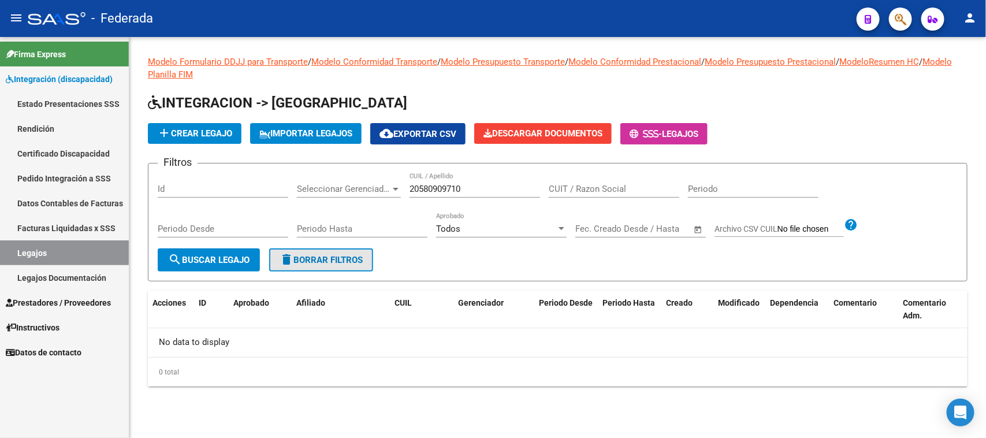
click at [314, 250] on button "delete Borrar Filtros" at bounding box center [321, 259] width 104 height 23
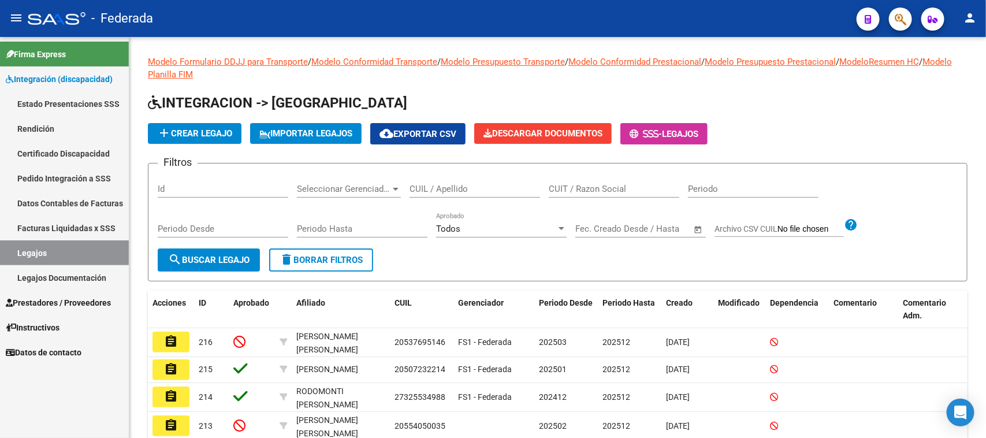
click at [43, 143] on link "Certificado Discapacidad" at bounding box center [64, 153] width 129 height 25
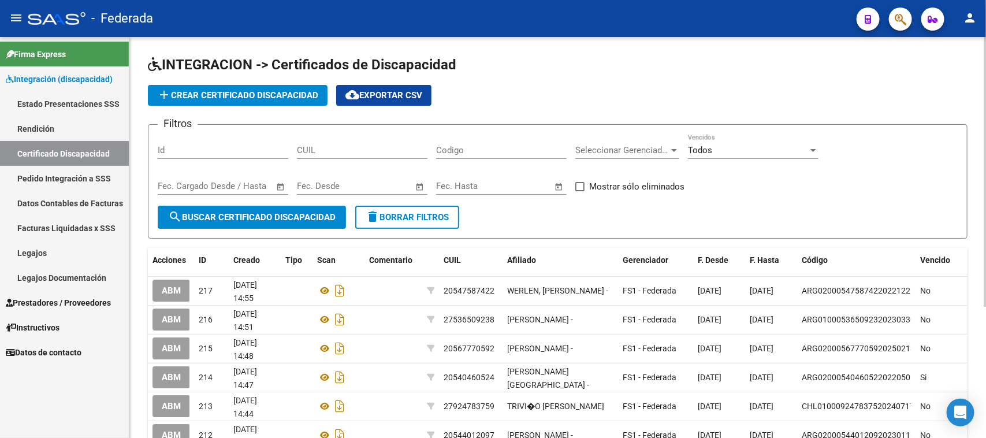
click at [246, 96] on span "add Crear Certificado Discapacidad" at bounding box center [237, 95] width 161 height 10
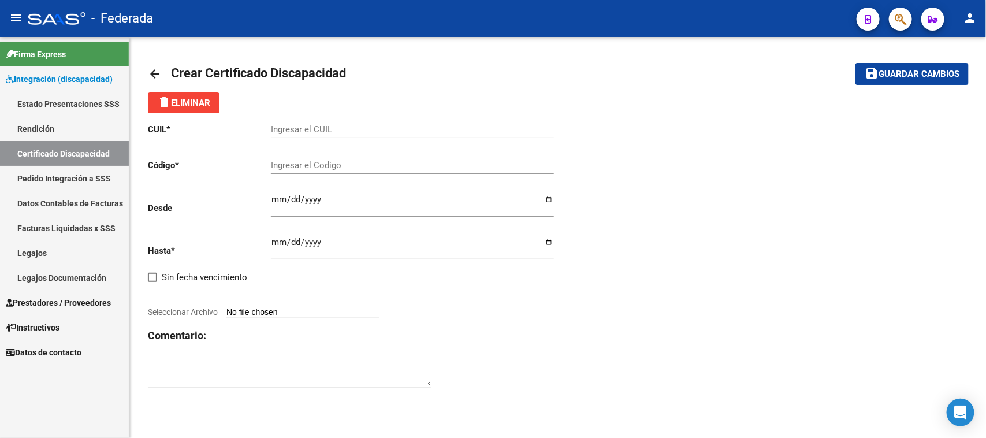
click at [300, 123] on div "Ingresar el CUIL" at bounding box center [412, 125] width 283 height 25
paste input "20-58090971-0"
type input "20-58090971-0"
click at [304, 160] on input "Ingresar el Codigo" at bounding box center [412, 165] width 283 height 10
paste input "00ARG02000580909712024072520290725SAN219"
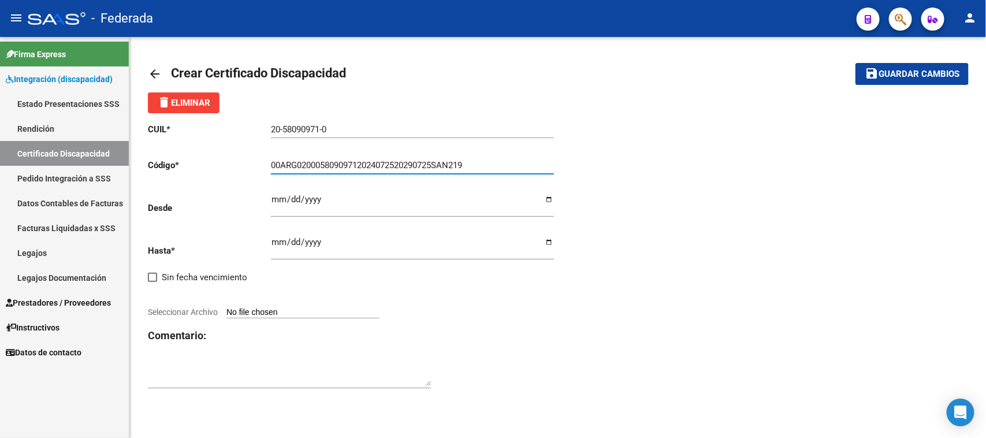
click at [283, 164] on input "00ARG02000580909712024072520290725SAN219" at bounding box center [412, 165] width 283 height 10
type input "ARG02000580909712024072520290725SAN219"
click at [275, 198] on input "Ingresar fec. Desde" at bounding box center [412, 204] width 283 height 18
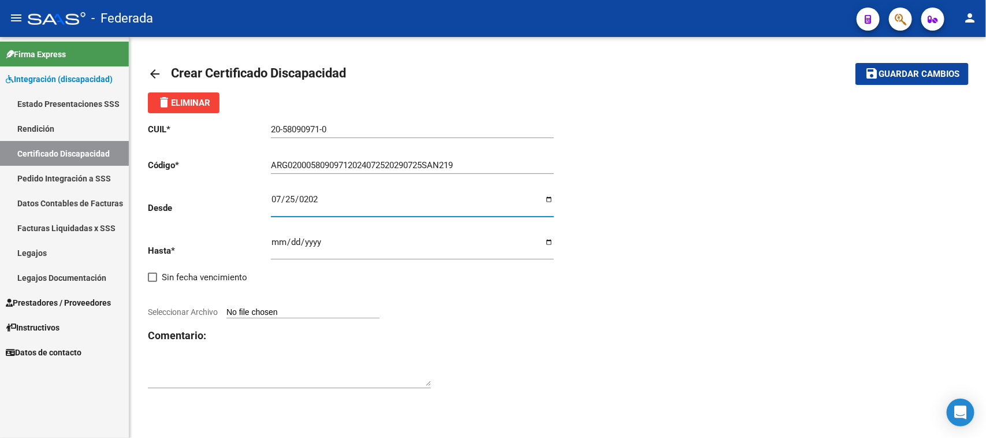
type input "[DATE]"
click at [269, 244] on p "Hasta *" at bounding box center [209, 250] width 123 height 13
click at [274, 244] on input "Ingresar fec. Hasta" at bounding box center [412, 246] width 283 height 18
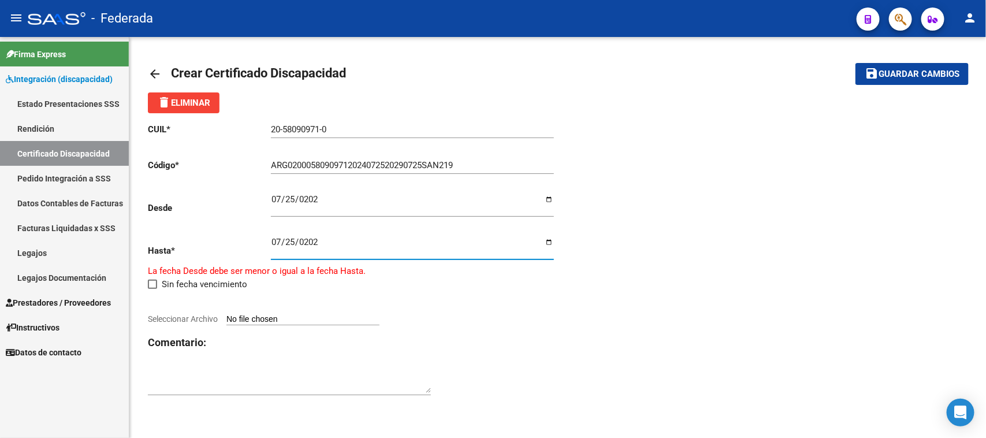
type input "[DATE]"
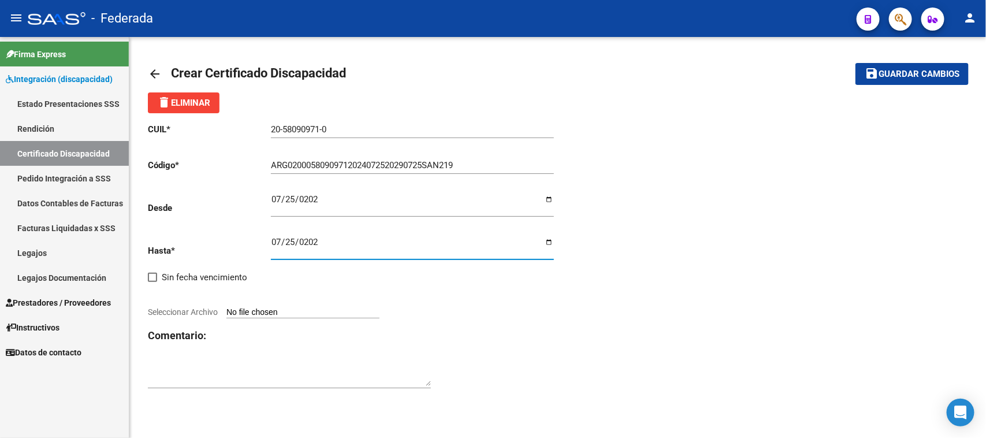
click at [723, 274] on div "CUIL * 20-58090971-0 Ingresar el CUIL Código * ARG02000580909712024072520290725…" at bounding box center [558, 256] width 820 height 286
click at [293, 308] on input "Seleccionar Archivo" at bounding box center [303, 312] width 153 height 11
type input "C:\fakepath\20580909710 [PERSON_NAME] [PERSON_NAME].jpg"
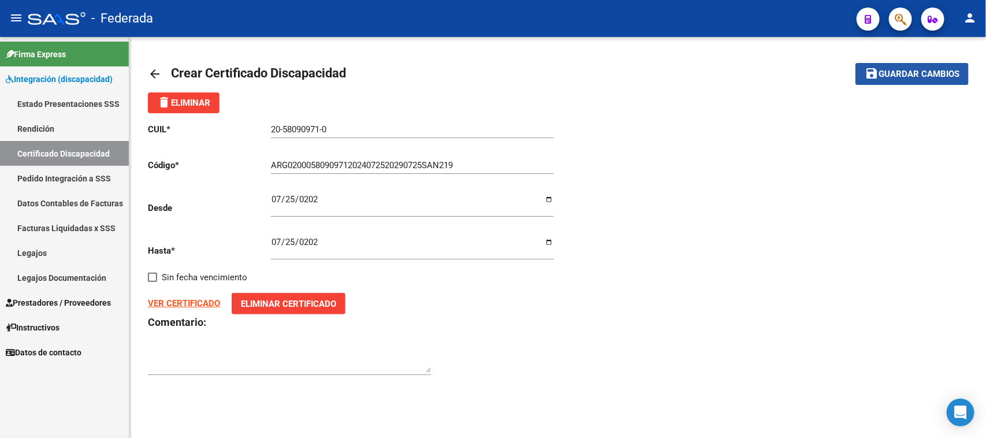
click at [897, 73] on span "Guardar cambios" at bounding box center [919, 74] width 81 height 10
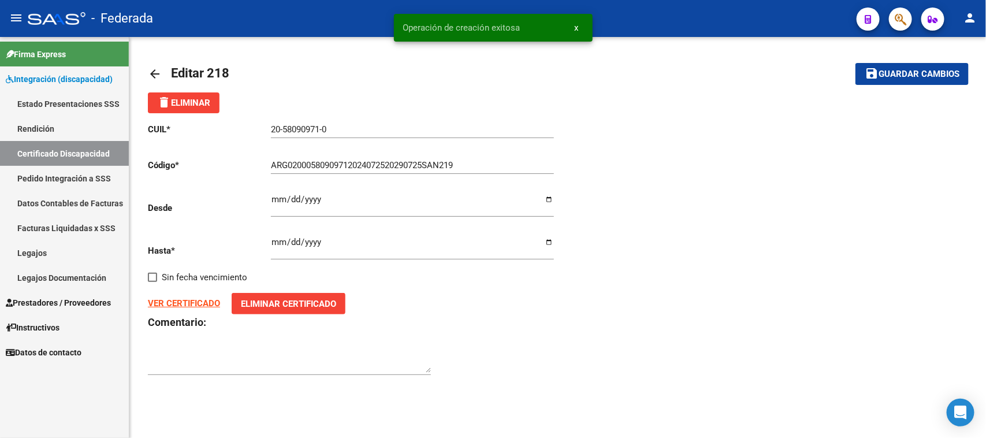
click at [77, 144] on link "Certificado Discapacidad" at bounding box center [64, 153] width 129 height 25
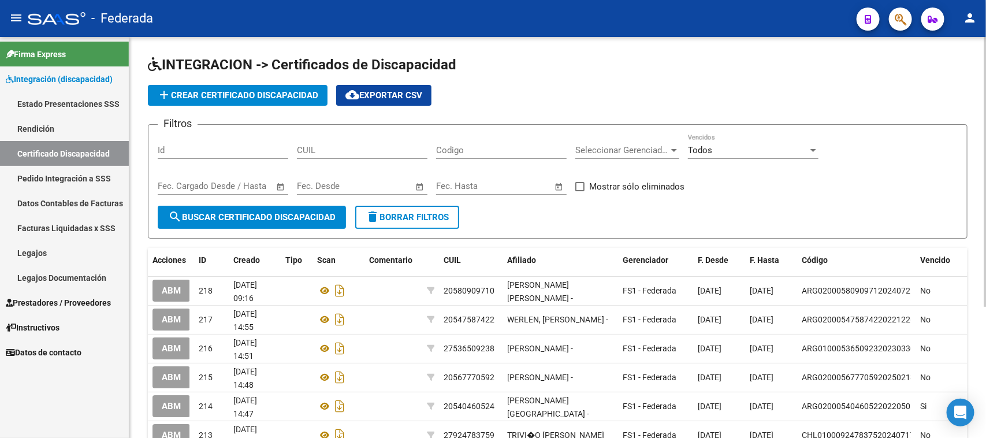
click at [368, 153] on input "CUIL" at bounding box center [362, 150] width 131 height 10
paste input "20-55878841-1"
click at [339, 214] on button "search Buscar Certificado Discapacidad" at bounding box center [252, 217] width 188 height 23
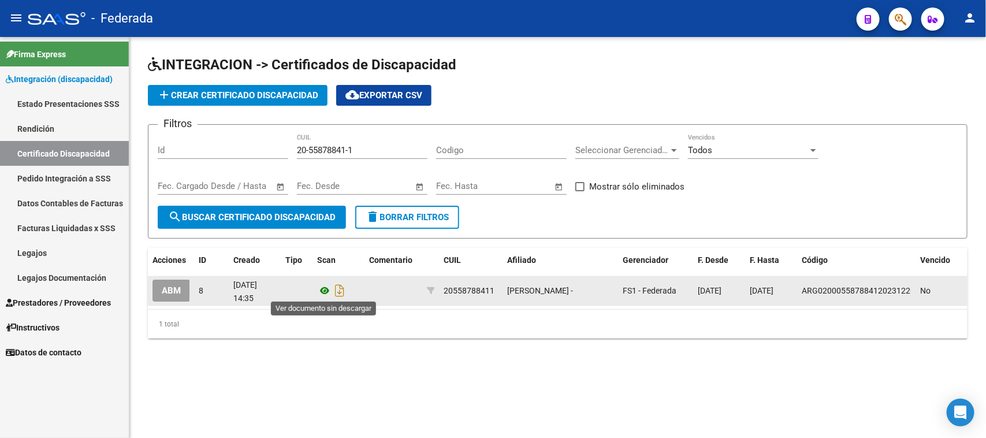
click at [327, 292] on icon at bounding box center [324, 291] width 15 height 14
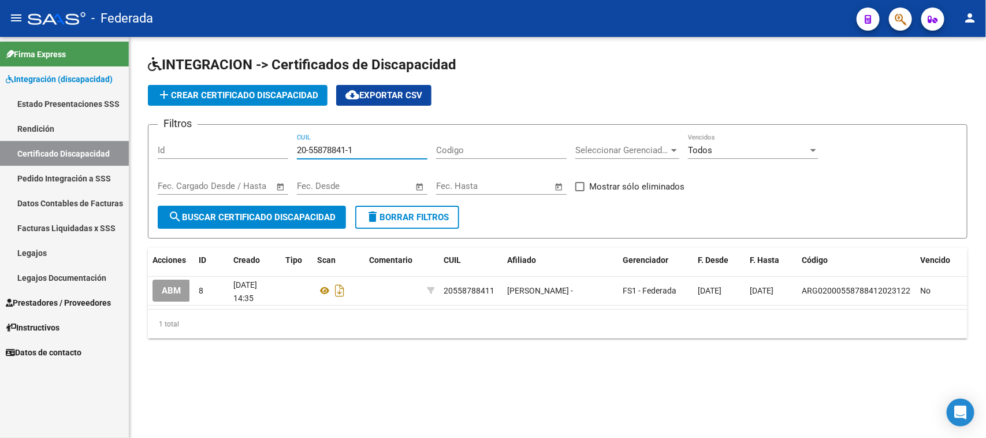
drag, startPoint x: 391, startPoint y: 146, endPoint x: 268, endPoint y: 146, distance: 123.7
click at [268, 146] on div "Filtros Id 20-55878841-1 CUIL Codigo Seleccionar Gerenciador Seleccionar Gerenc…" at bounding box center [558, 170] width 800 height 72
paste input "3-56020611-9"
click at [287, 212] on span "search Buscar Certificado Discapacidad" at bounding box center [252, 217] width 168 height 10
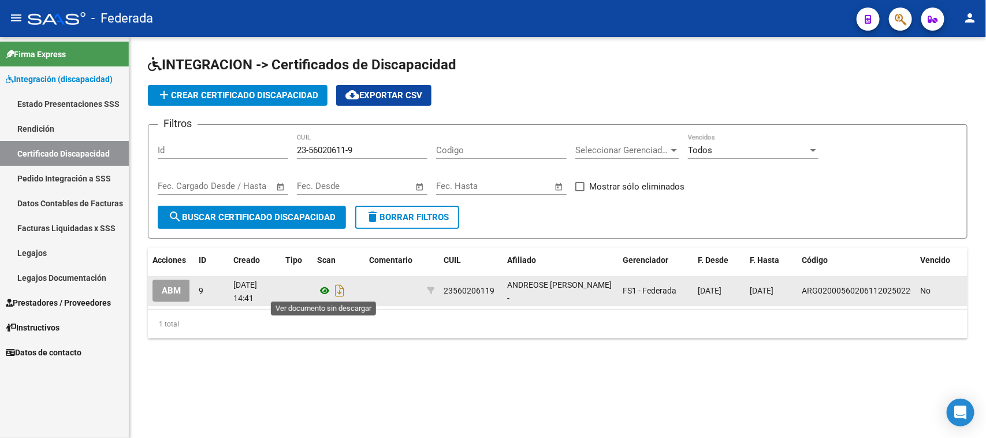
click at [325, 286] on icon at bounding box center [324, 291] width 15 height 14
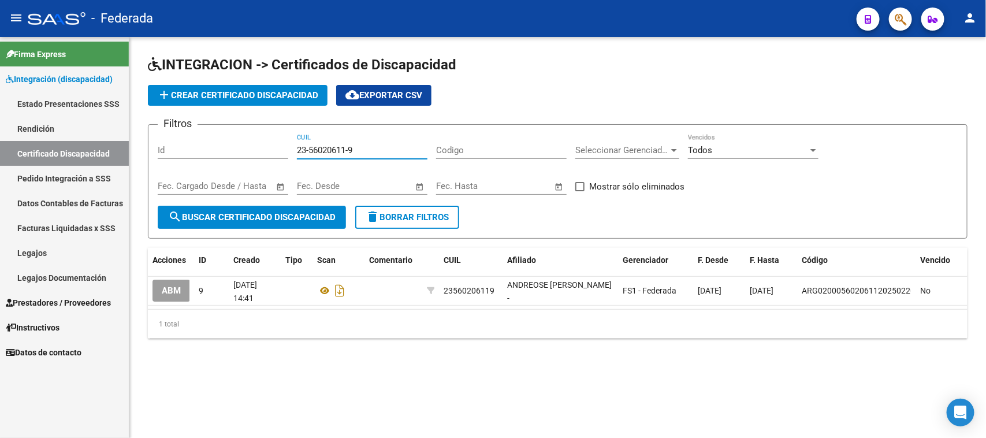
drag, startPoint x: 373, startPoint y: 151, endPoint x: 307, endPoint y: 151, distance: 65.3
click at [307, 151] on input "23-56020611-9" at bounding box center [362, 150] width 131 height 10
paste input "20567975-1"
drag, startPoint x: 362, startPoint y: 148, endPoint x: 247, endPoint y: 145, distance: 114.5
click at [247, 145] on div "Filtros Id 23-20567975-1 CUIL Codigo Seleccionar Gerenciador Seleccionar Gerenc…" at bounding box center [558, 170] width 800 height 72
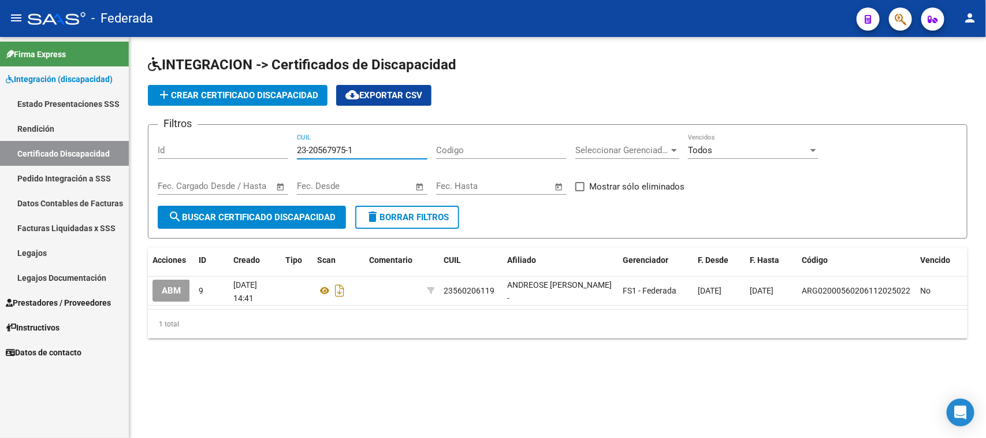
paste input "0-5679751"
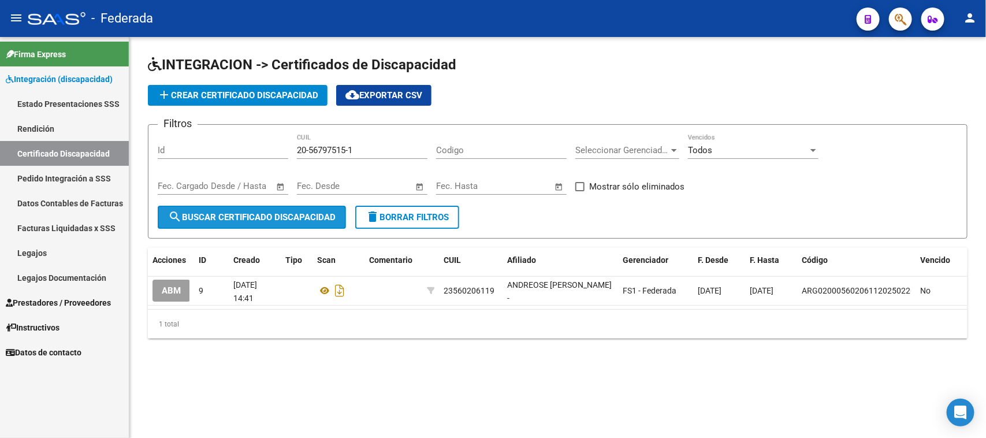
click at [310, 216] on span "search Buscar Certificado Discapacidad" at bounding box center [252, 217] width 168 height 10
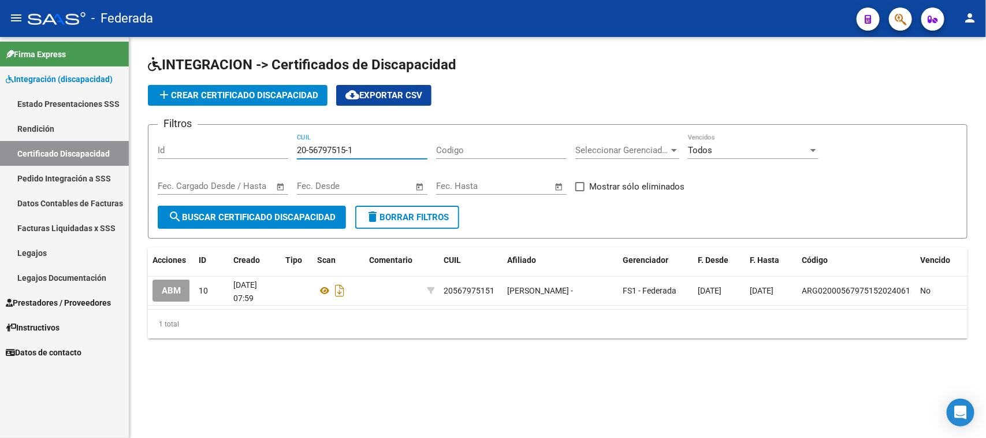
drag, startPoint x: 376, startPoint y: 149, endPoint x: 210, endPoint y: 149, distance: 166.4
click at [210, 149] on div "Filtros Id 20-56797515-1 CUIL Codigo Seleccionar Gerenciador Seleccionar Gerenc…" at bounding box center [558, 170] width 800 height 72
paste input
click at [256, 220] on span "search Buscar Certificado Discapacidad" at bounding box center [252, 217] width 168 height 10
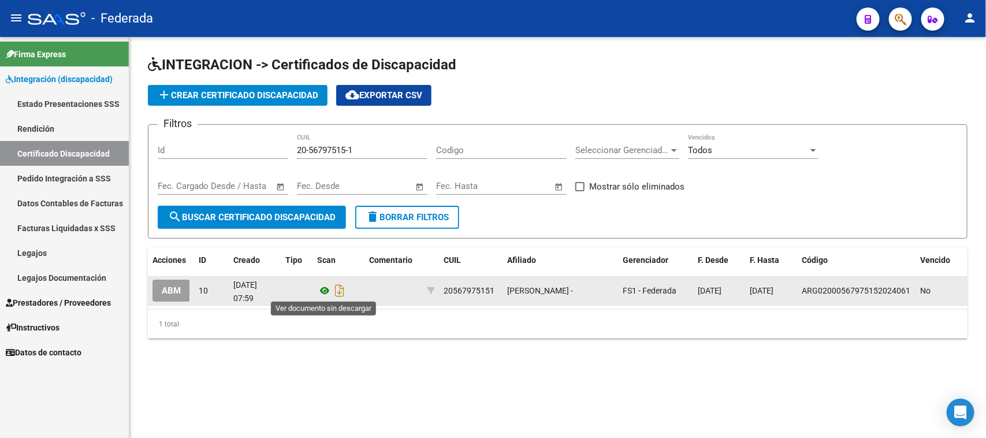
click at [321, 290] on icon at bounding box center [324, 291] width 15 height 14
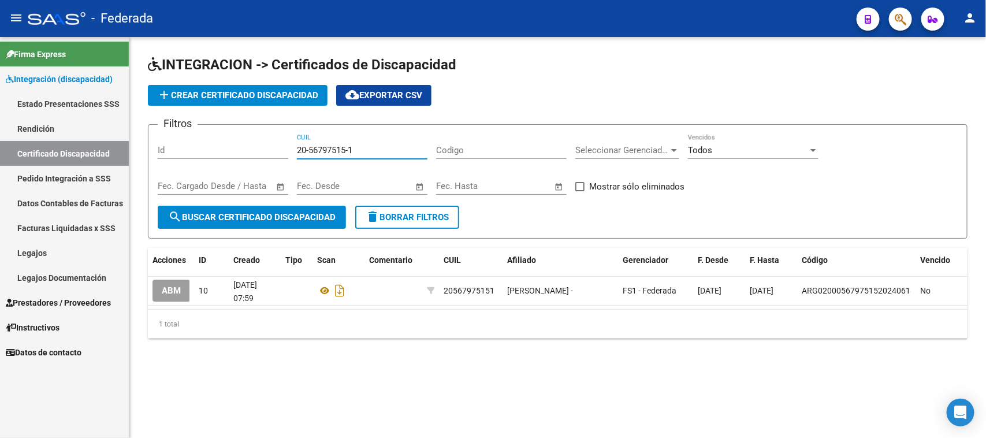
drag, startPoint x: 384, startPoint y: 149, endPoint x: 248, endPoint y: 149, distance: 135.8
click at [248, 149] on div "Filtros Id 20-56797515-1 CUIL Codigo Seleccionar Gerenciador Seleccionar Gerenc…" at bounding box center [558, 170] width 800 height 72
paste input "7-52565779-0"
click at [290, 213] on span "search Buscar Certificado Discapacidad" at bounding box center [252, 217] width 168 height 10
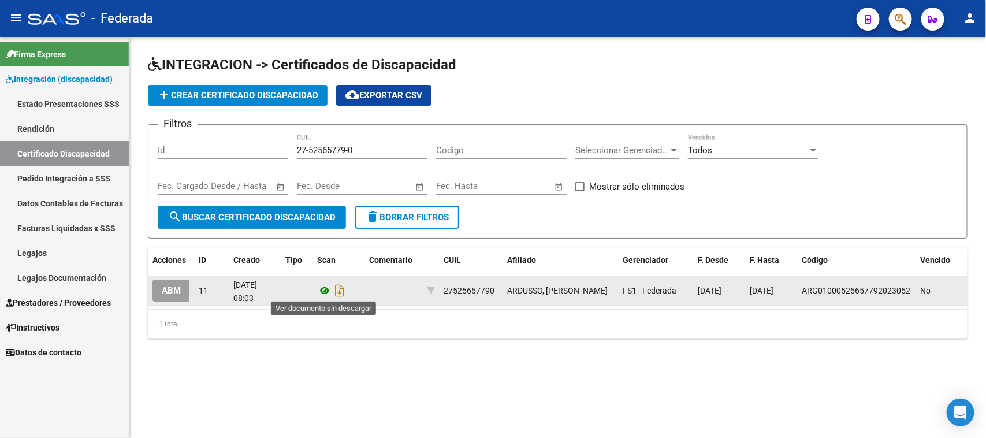
click at [325, 287] on icon at bounding box center [324, 291] width 15 height 14
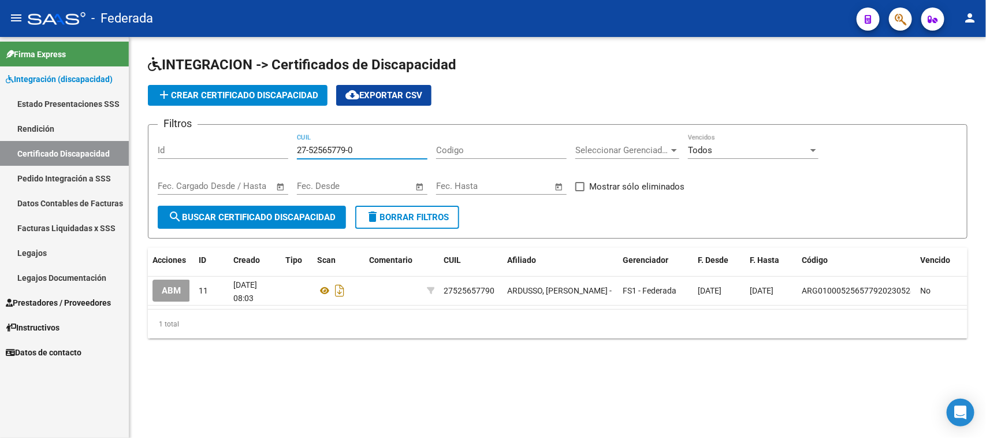
drag, startPoint x: 368, startPoint y: 150, endPoint x: 247, endPoint y: 148, distance: 120.2
click at [247, 148] on div "Filtros Id 27-52565779-0 CUIL Codigo Seleccionar Gerenciador Seleccionar Gerenc…" at bounding box center [558, 170] width 800 height 72
paste input "80-4"
click at [270, 207] on button "search Buscar Certificado Discapacidad" at bounding box center [252, 217] width 188 height 23
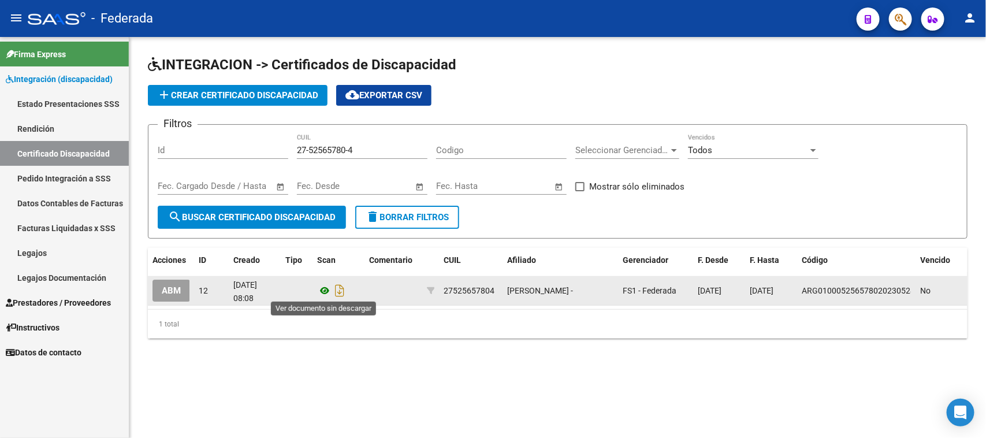
click at [324, 290] on icon at bounding box center [324, 291] width 15 height 14
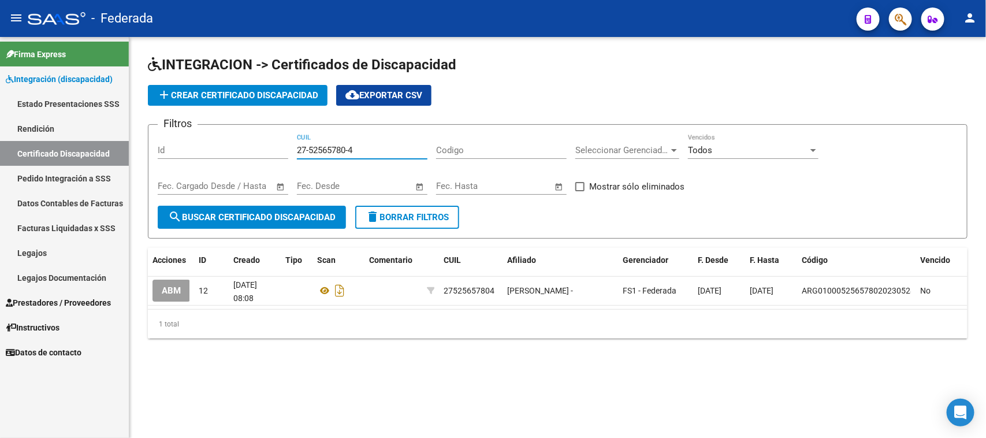
drag, startPoint x: 374, startPoint y: 146, endPoint x: 243, endPoint y: 144, distance: 130.6
click at [243, 144] on div "Filtros Id 27-52565780-4 CUIL Codigo Seleccionar Gerenciador Seleccionar Gerenc…" at bounding box center [558, 170] width 800 height 72
paste input "3528363-5"
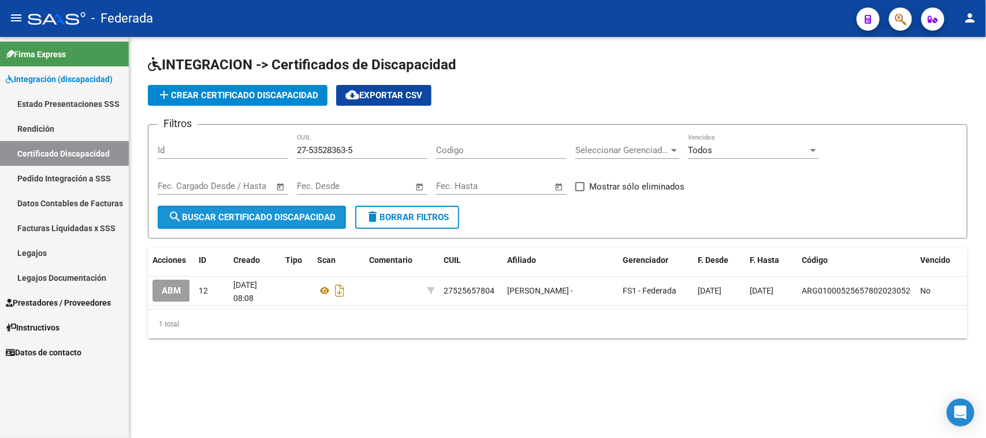
click at [281, 218] on span "search Buscar Certificado Discapacidad" at bounding box center [252, 217] width 168 height 10
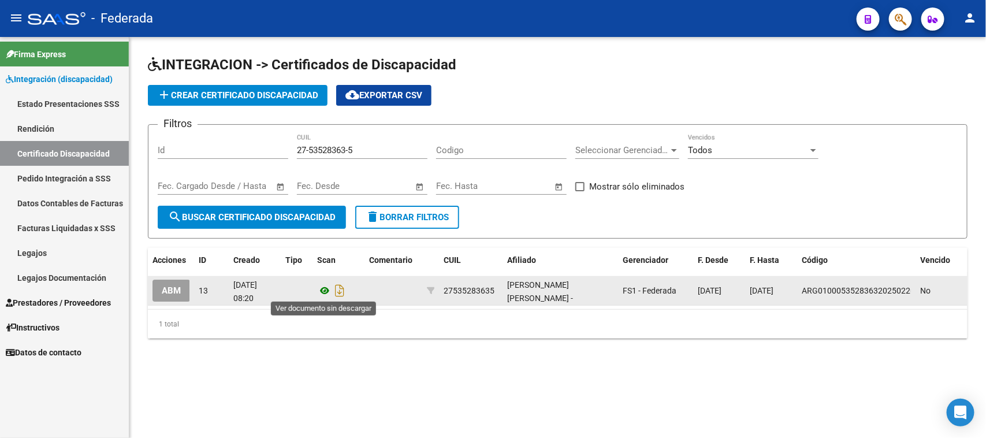
click at [321, 292] on icon at bounding box center [324, 291] width 15 height 14
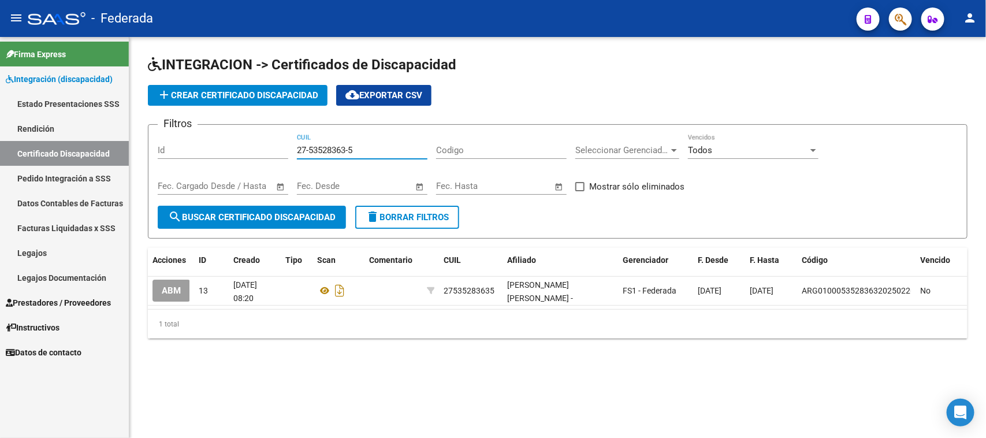
drag, startPoint x: 365, startPoint y: 149, endPoint x: 248, endPoint y: 149, distance: 116.1
click at [248, 149] on div "Filtros Id 27-53528363-5 CUIL Codigo Seleccionar Gerenciador Seleccionar Gerenc…" at bounding box center [558, 170] width 800 height 72
paste input "2476052-0"
type input "27-52476052-0"
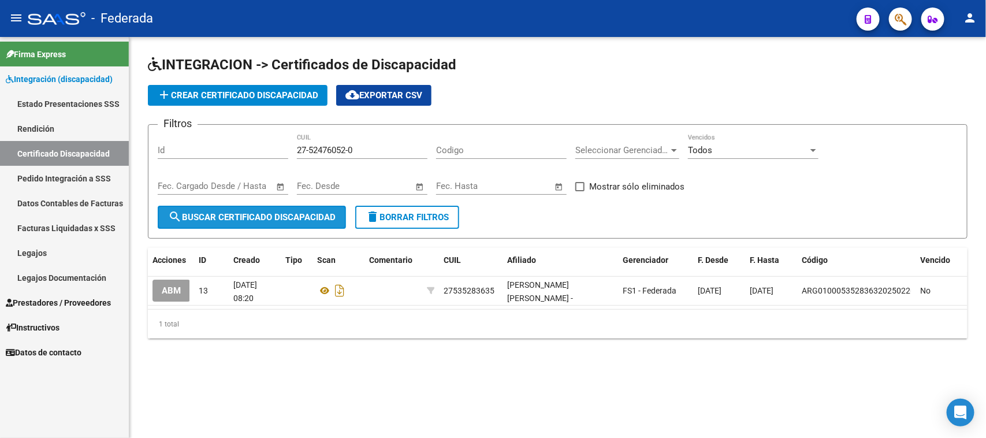
click at [289, 208] on button "search Buscar Certificado Discapacidad" at bounding box center [252, 217] width 188 height 23
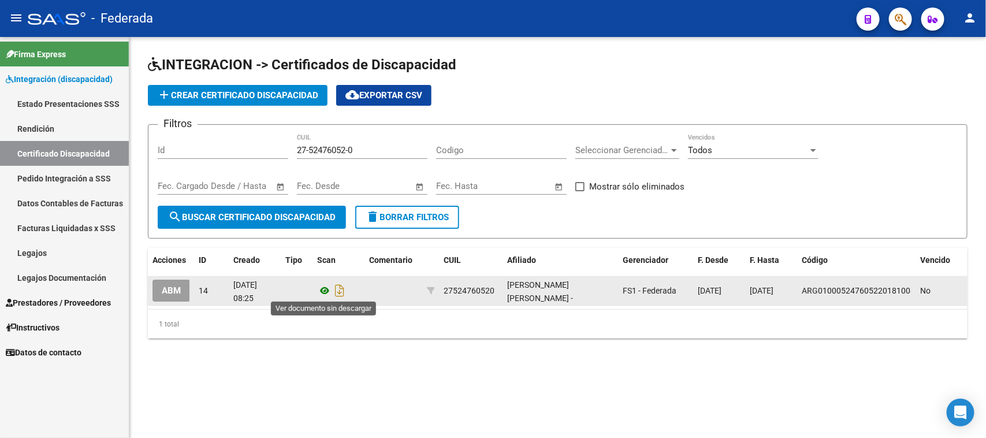
click at [321, 287] on icon at bounding box center [324, 291] width 15 height 14
